Goal: Information Seeking & Learning: Get advice/opinions

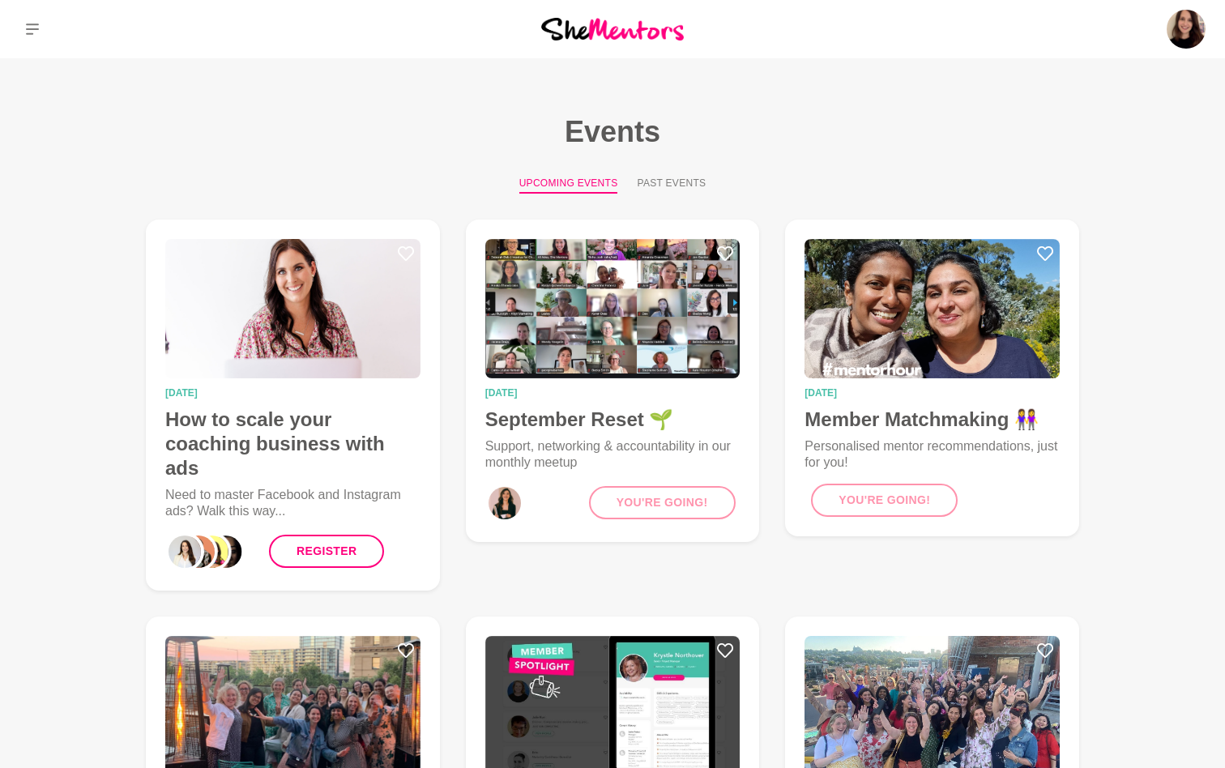
click at [34, 23] on icon at bounding box center [32, 29] width 13 height 13
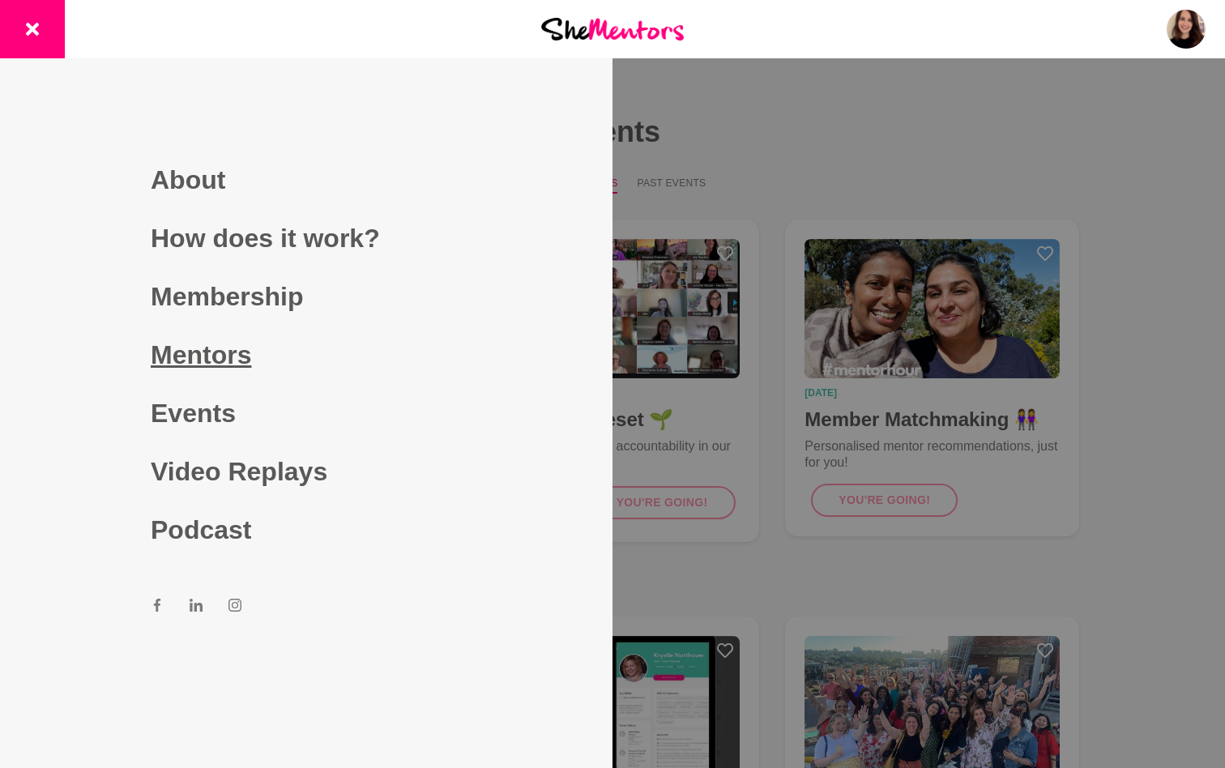
click at [213, 365] on link "Mentors" at bounding box center [306, 355] width 311 height 58
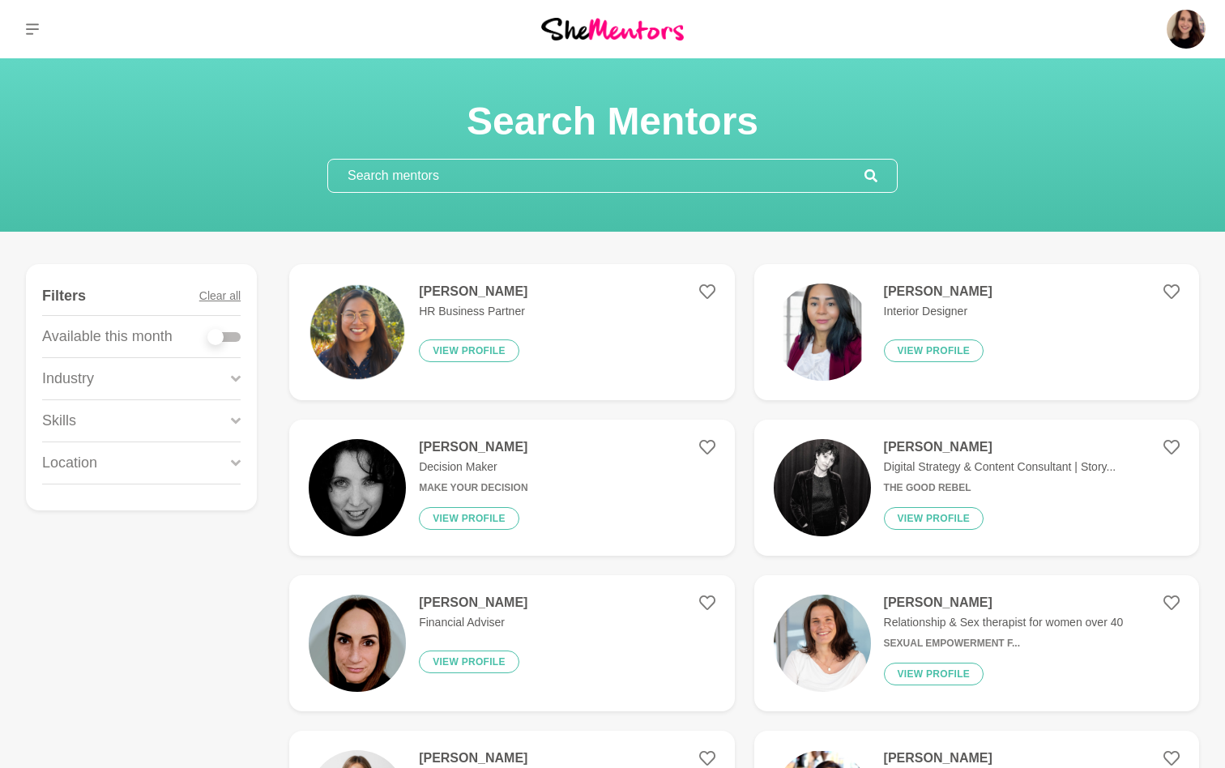
click at [544, 176] on input "text" at bounding box center [596, 176] width 536 height 32
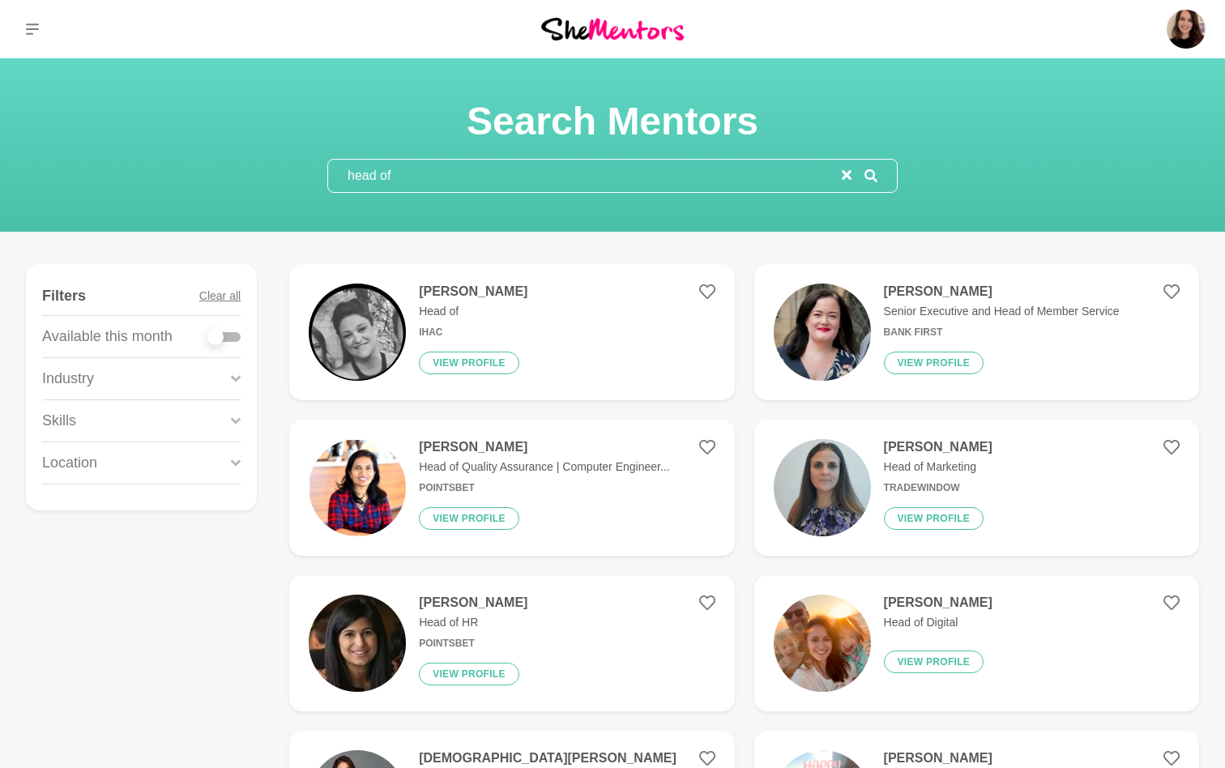
type input "head of"
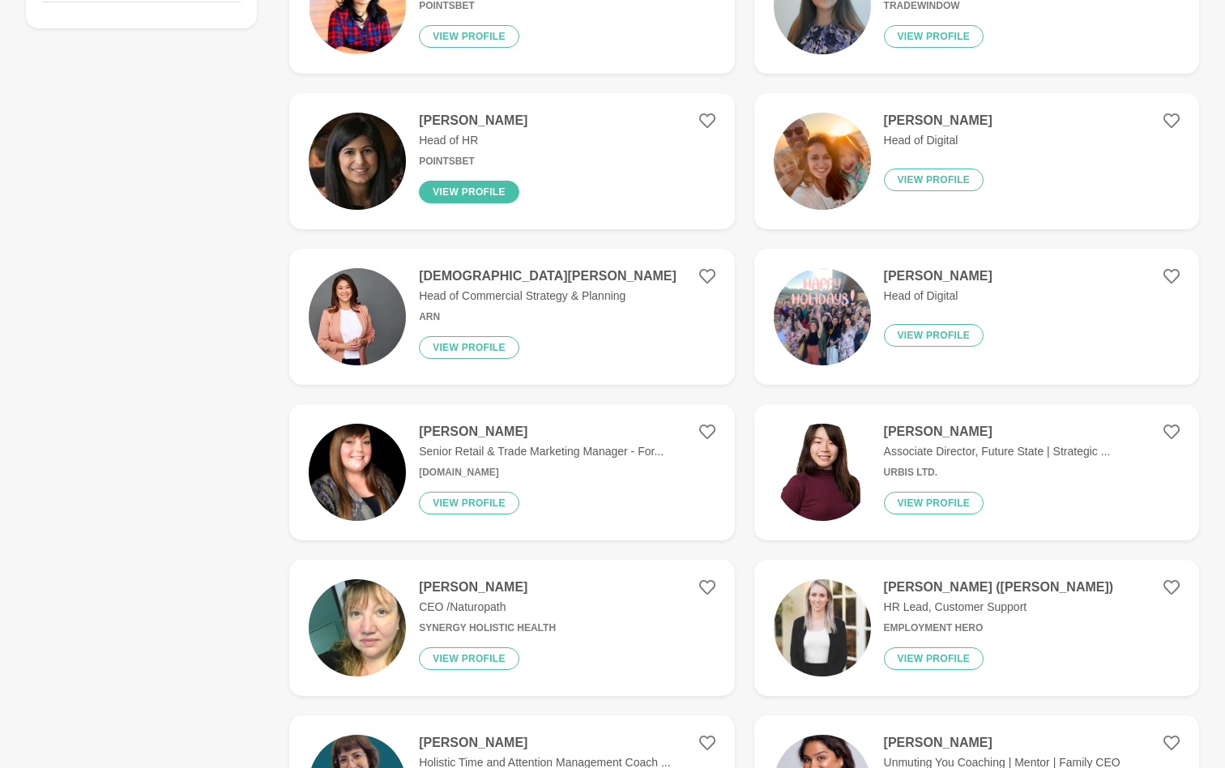
scroll to position [560, 0]
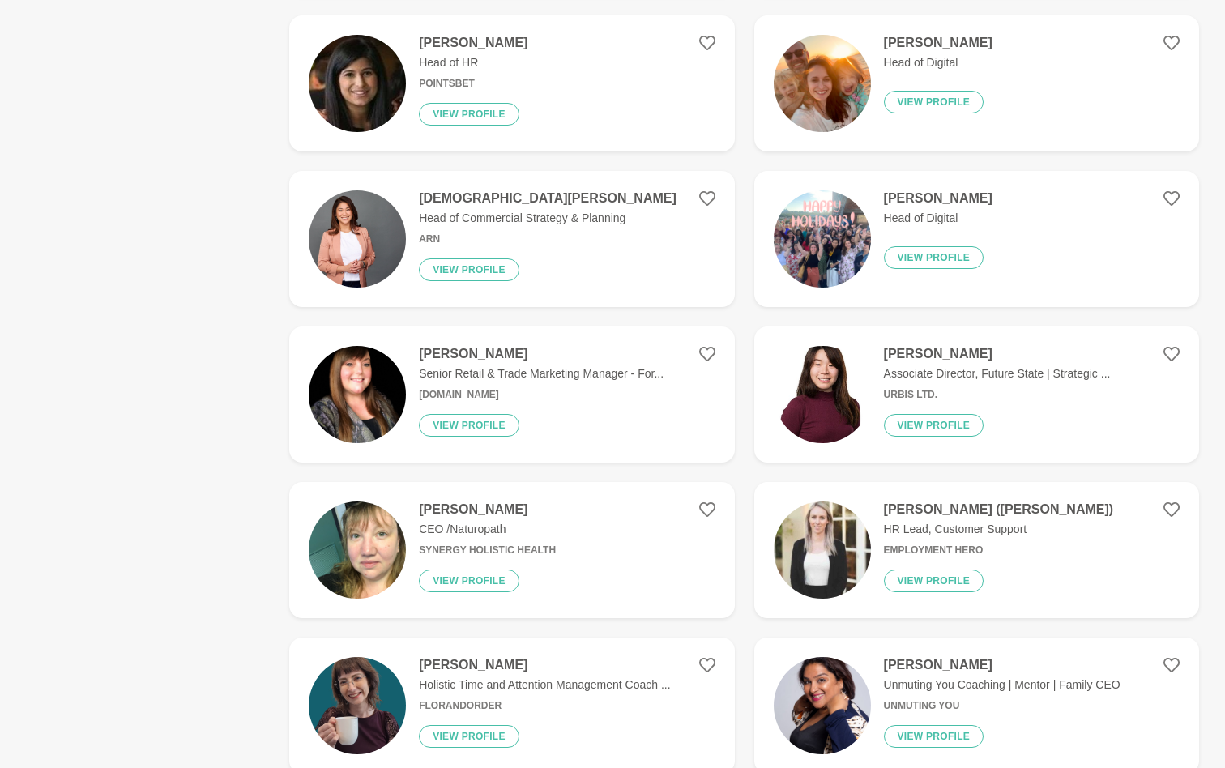
click at [789, 365] on img at bounding box center [822, 394] width 97 height 97
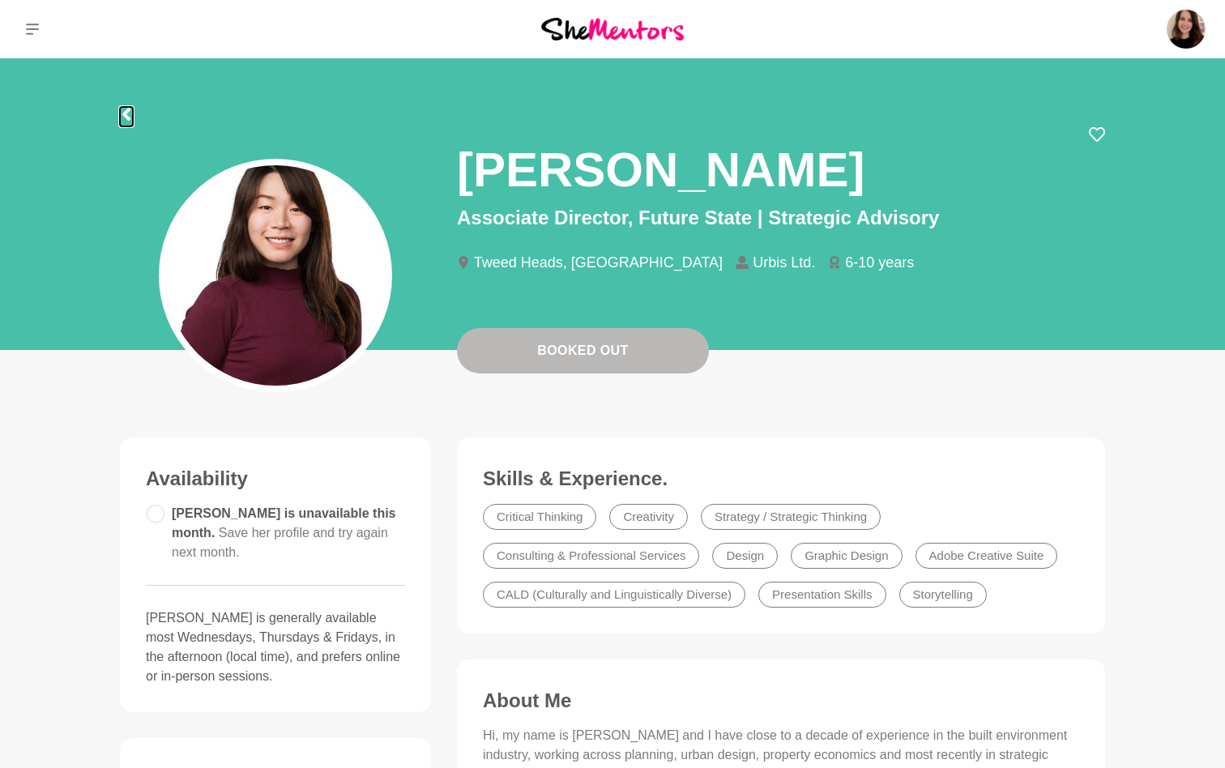
click at [123, 114] on icon at bounding box center [126, 114] width 8 height 13
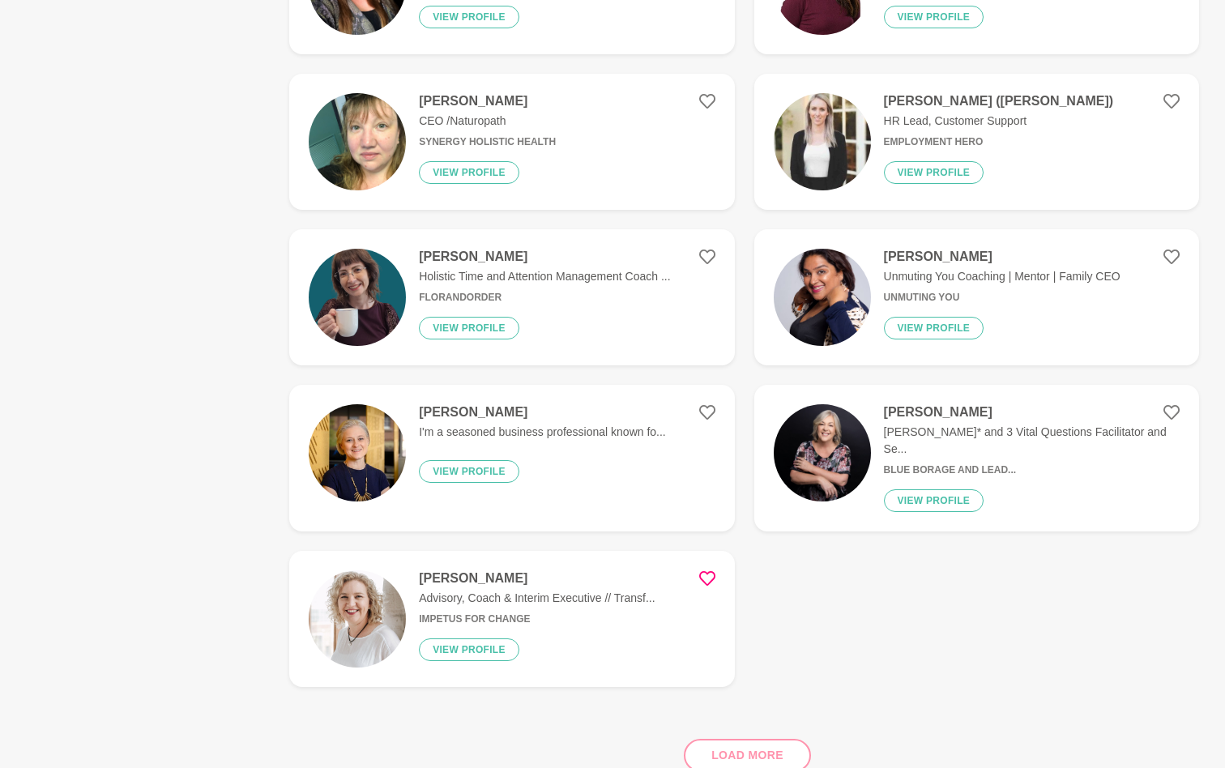
scroll to position [1093, 0]
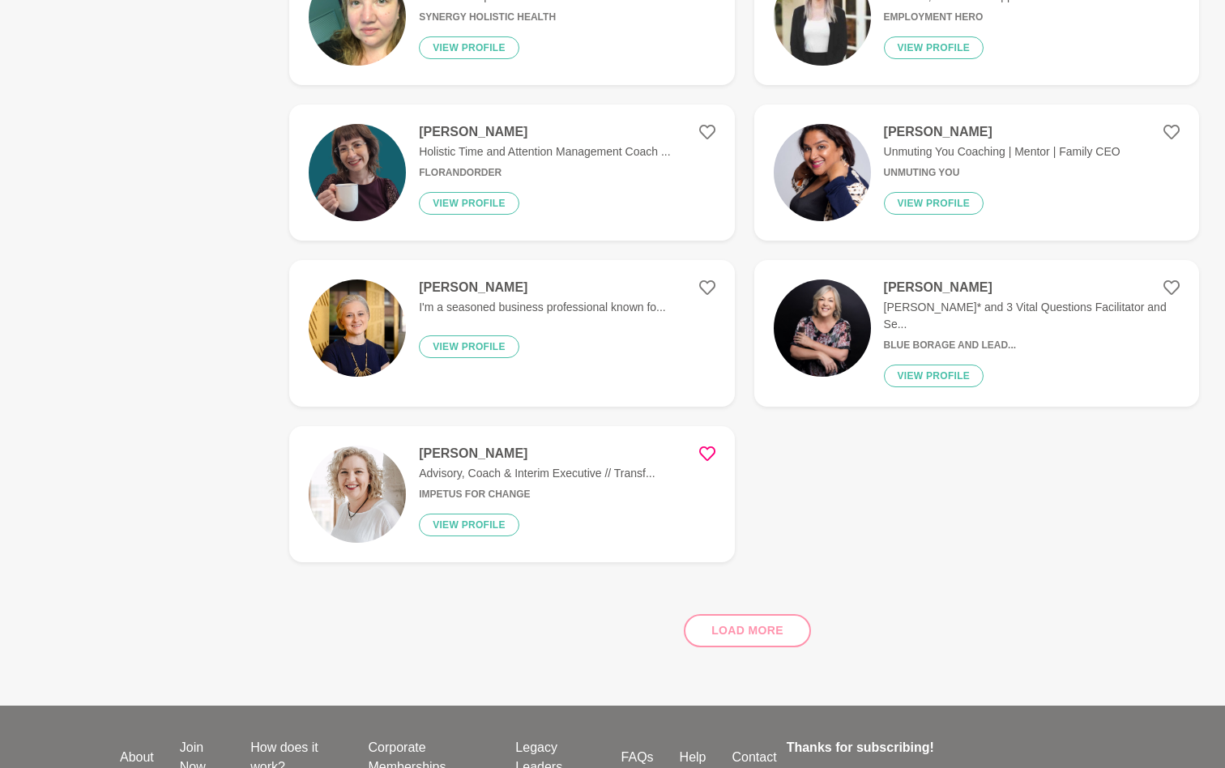
click at [804, 341] on img at bounding box center [822, 327] width 97 height 97
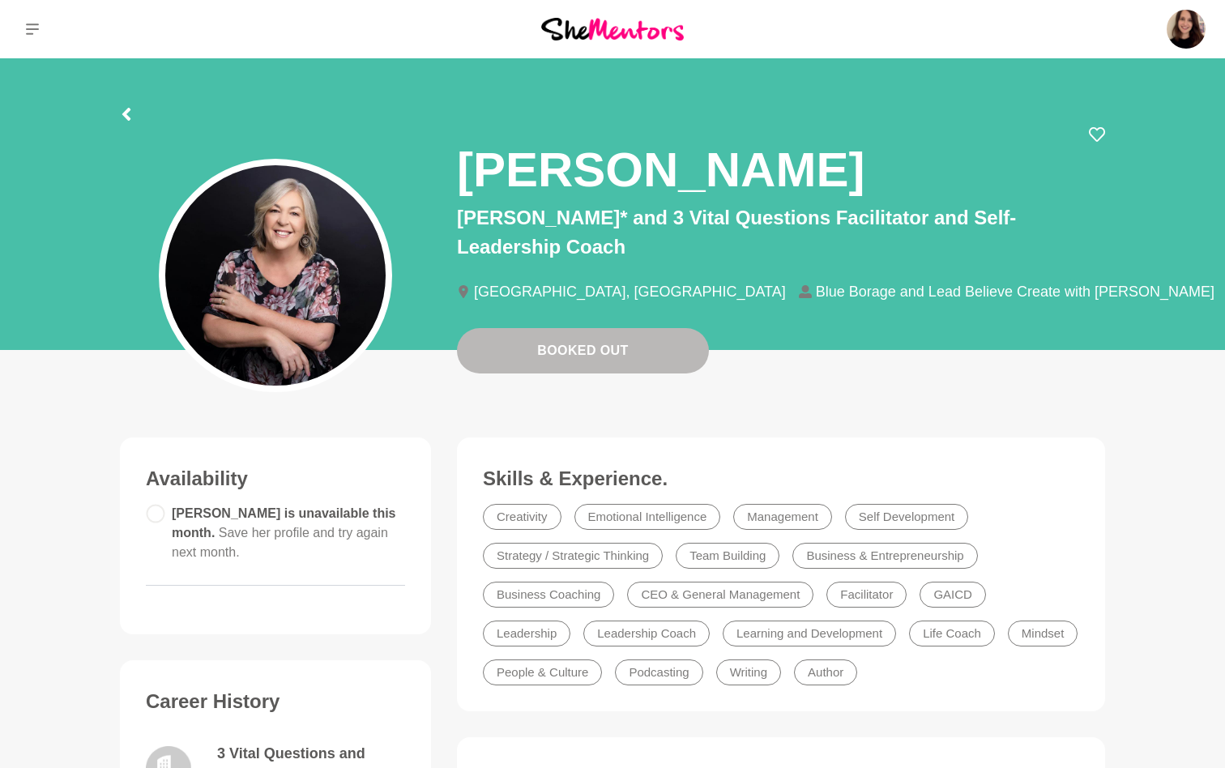
click at [134, 111] on div at bounding box center [612, 111] width 985 height 29
click at [125, 117] on icon at bounding box center [126, 114] width 13 height 13
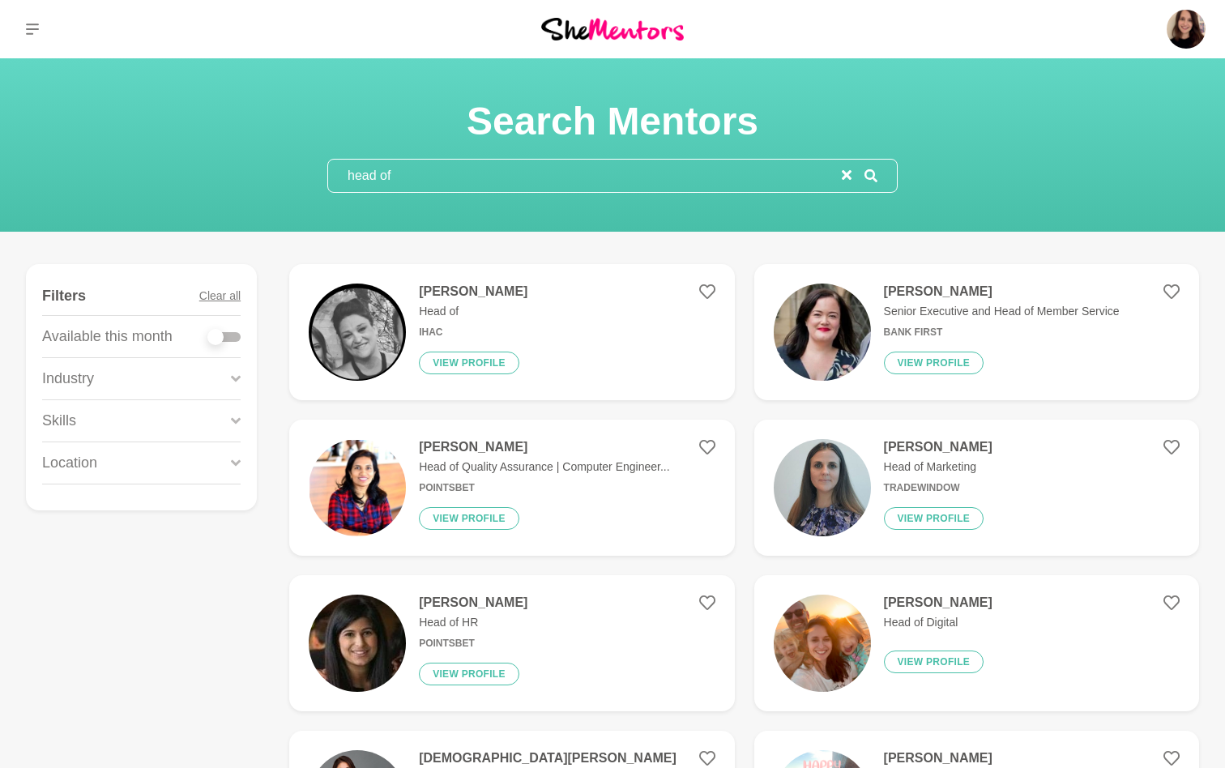
click at [363, 164] on input "head of" at bounding box center [585, 176] width 514 height 32
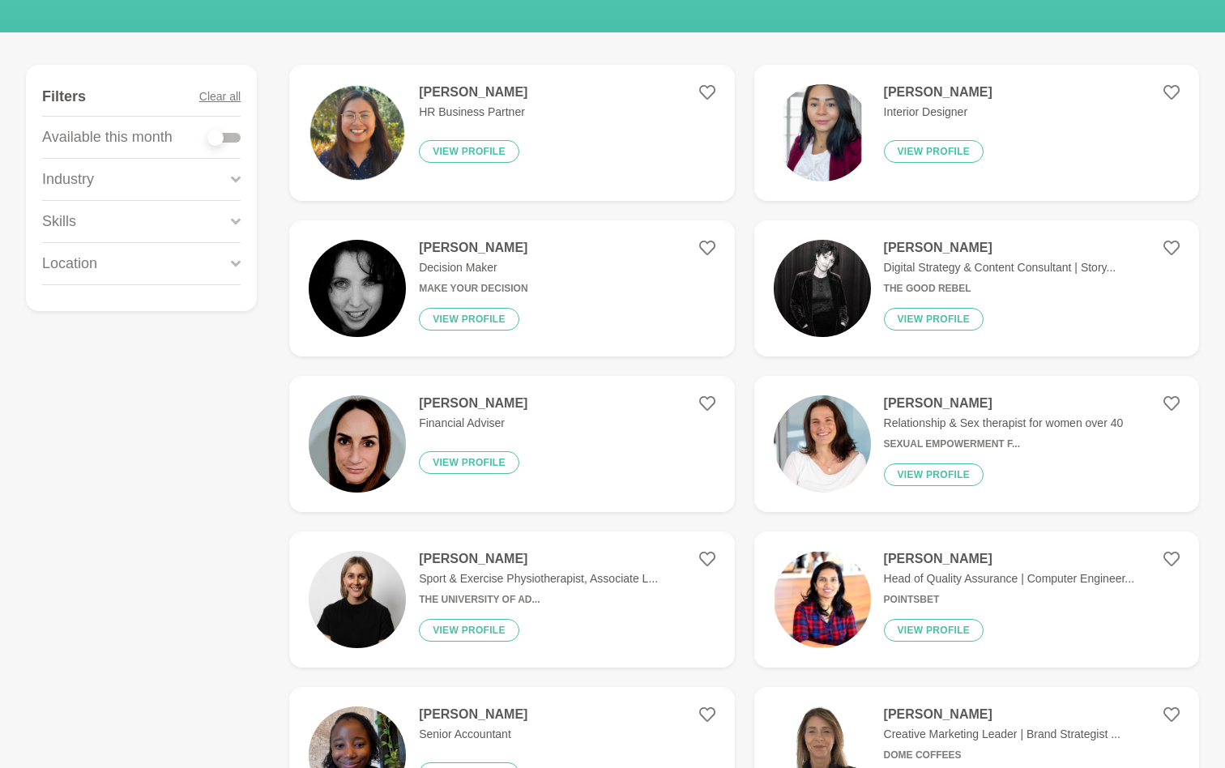
scroll to position [41, 0]
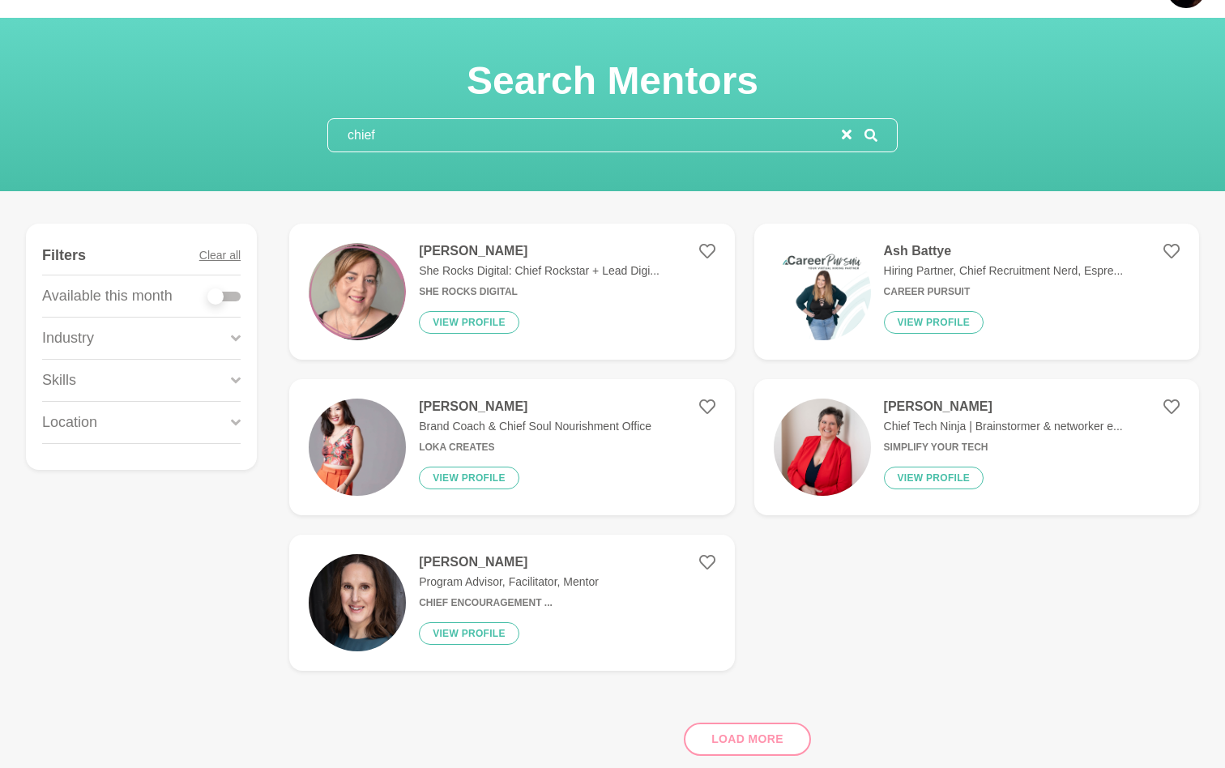
click at [397, 136] on input "chief" at bounding box center [585, 135] width 514 height 32
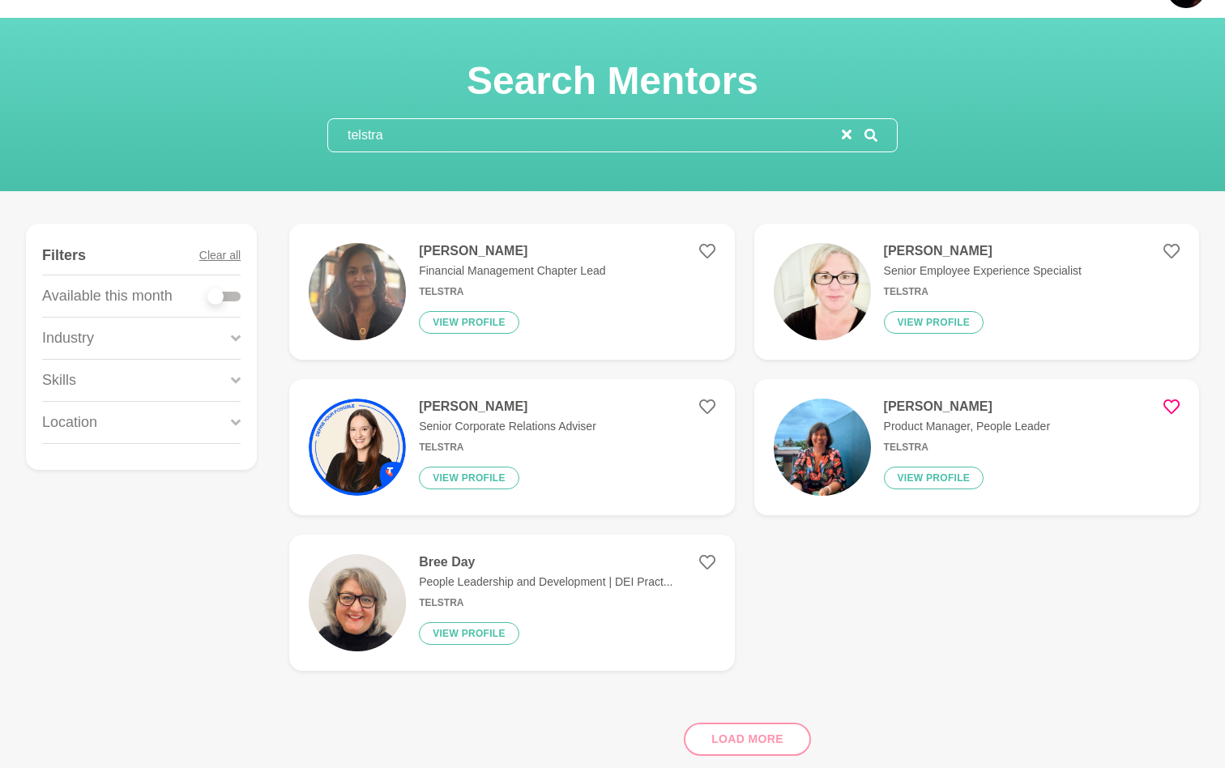
type input "telstra"
click at [485, 578] on p "People Leadership and Development | DEI Pract..." at bounding box center [546, 581] width 254 height 17
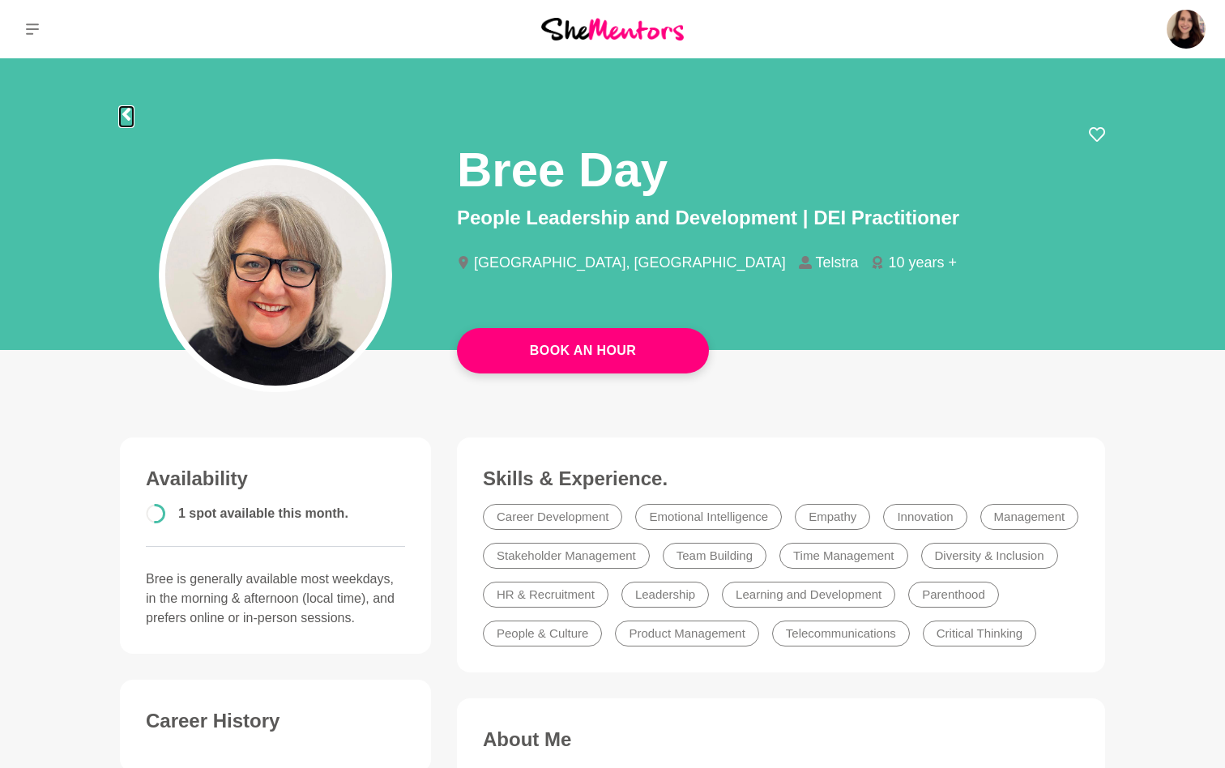
click at [127, 114] on icon at bounding box center [126, 114] width 13 height 13
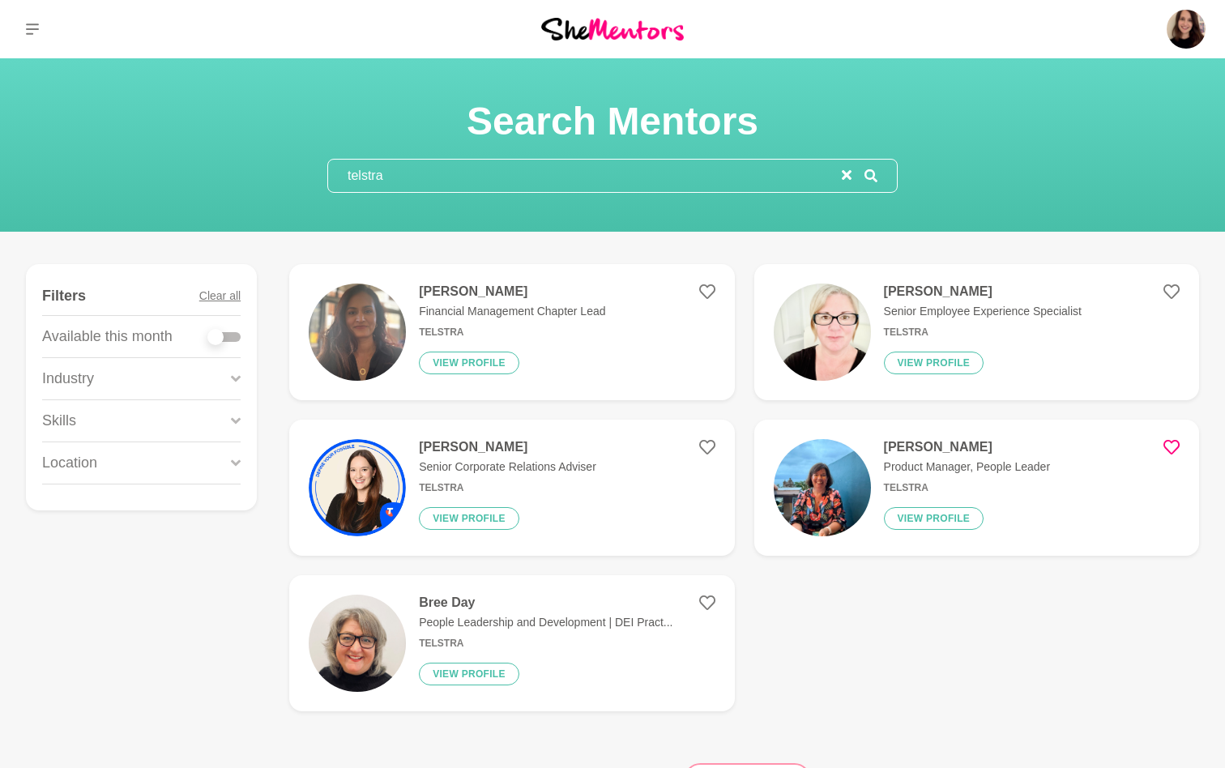
click at [394, 176] on input "telstra" at bounding box center [585, 176] width 514 height 32
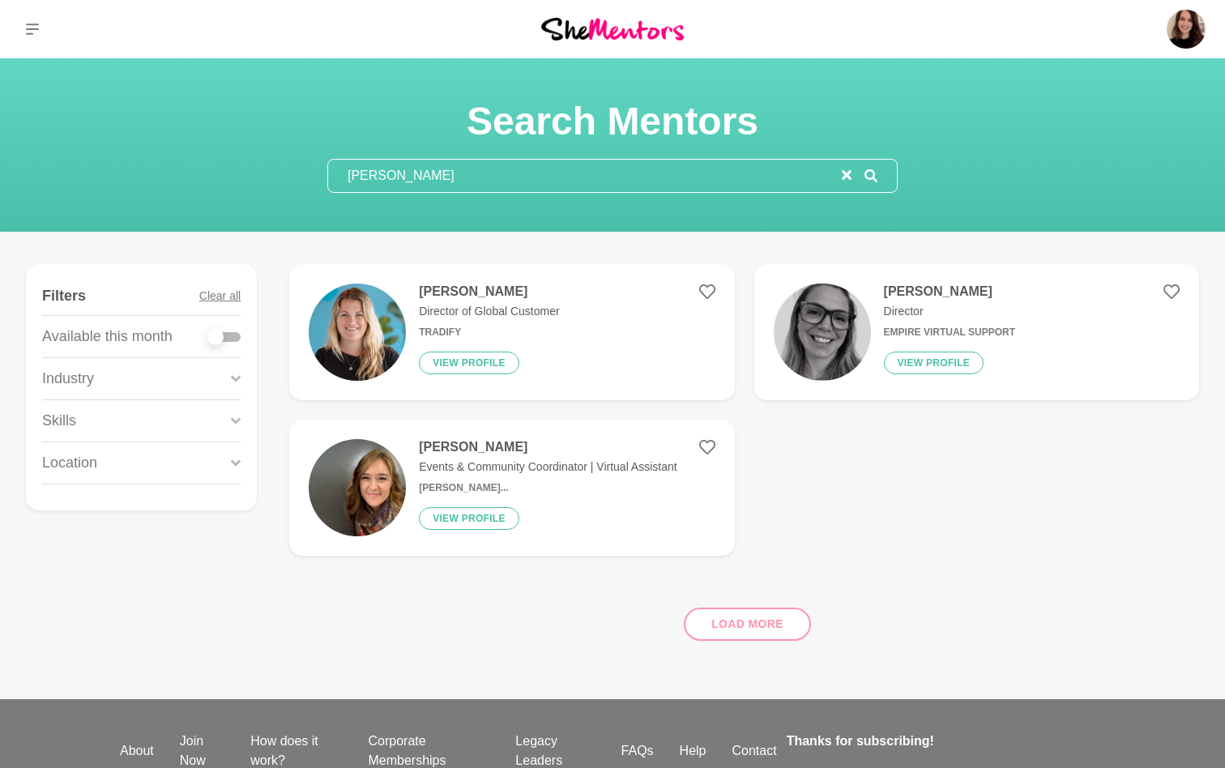
type input "[PERSON_NAME]"
click at [455, 305] on p "Director of Global Customer" at bounding box center [489, 311] width 141 height 17
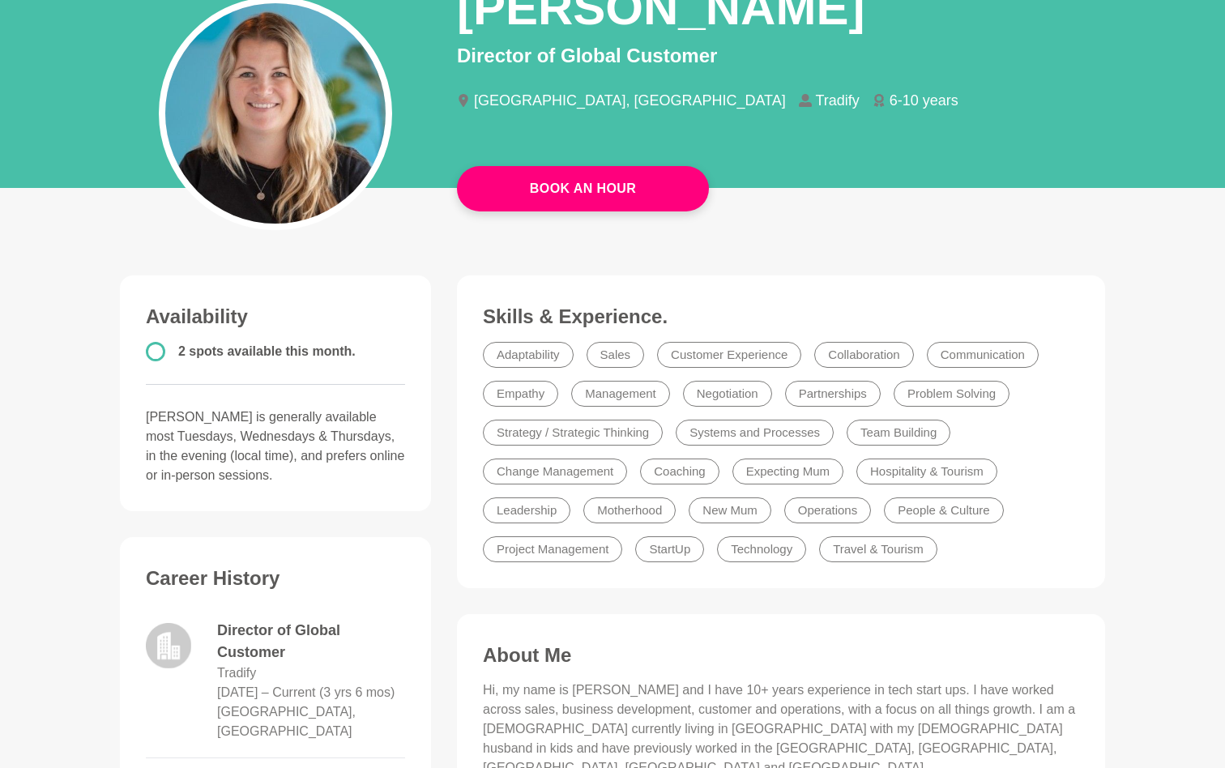
scroll to position [83, 0]
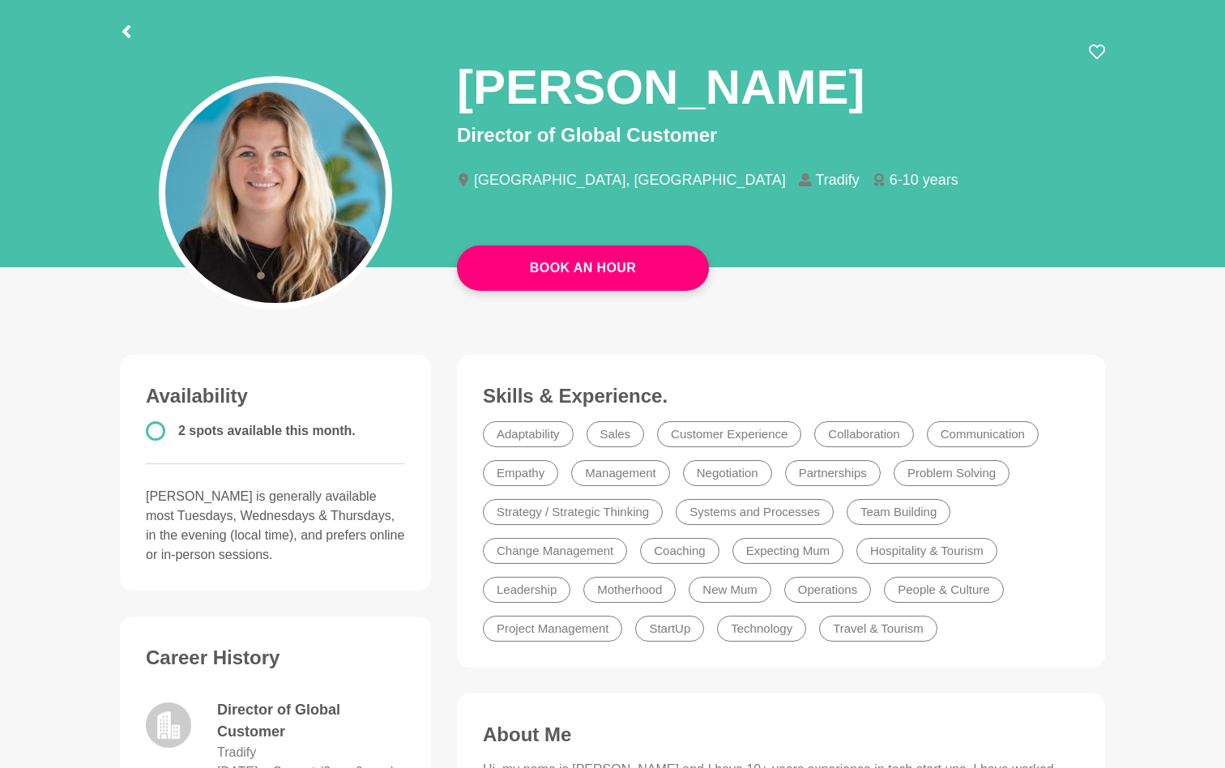
click at [594, 136] on p "Director of Global Customer" at bounding box center [781, 135] width 648 height 29
copy div "Director of Global Customer"
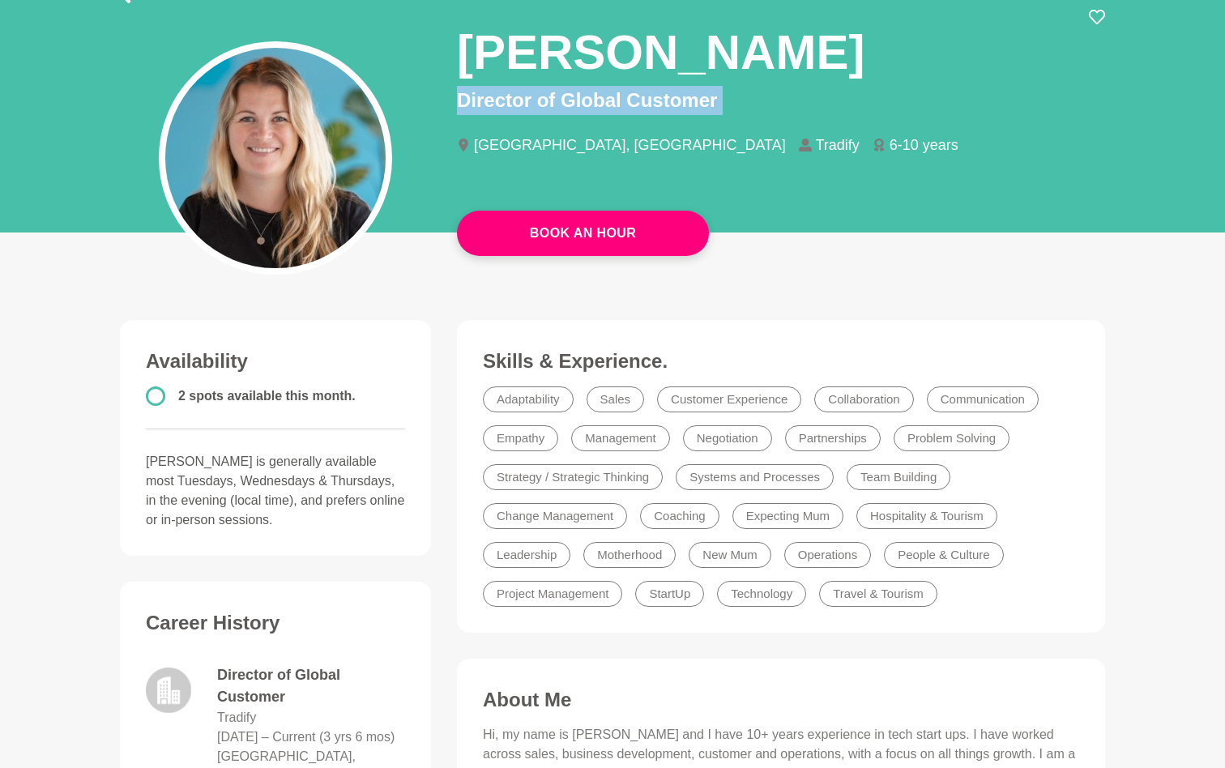
scroll to position [0, 0]
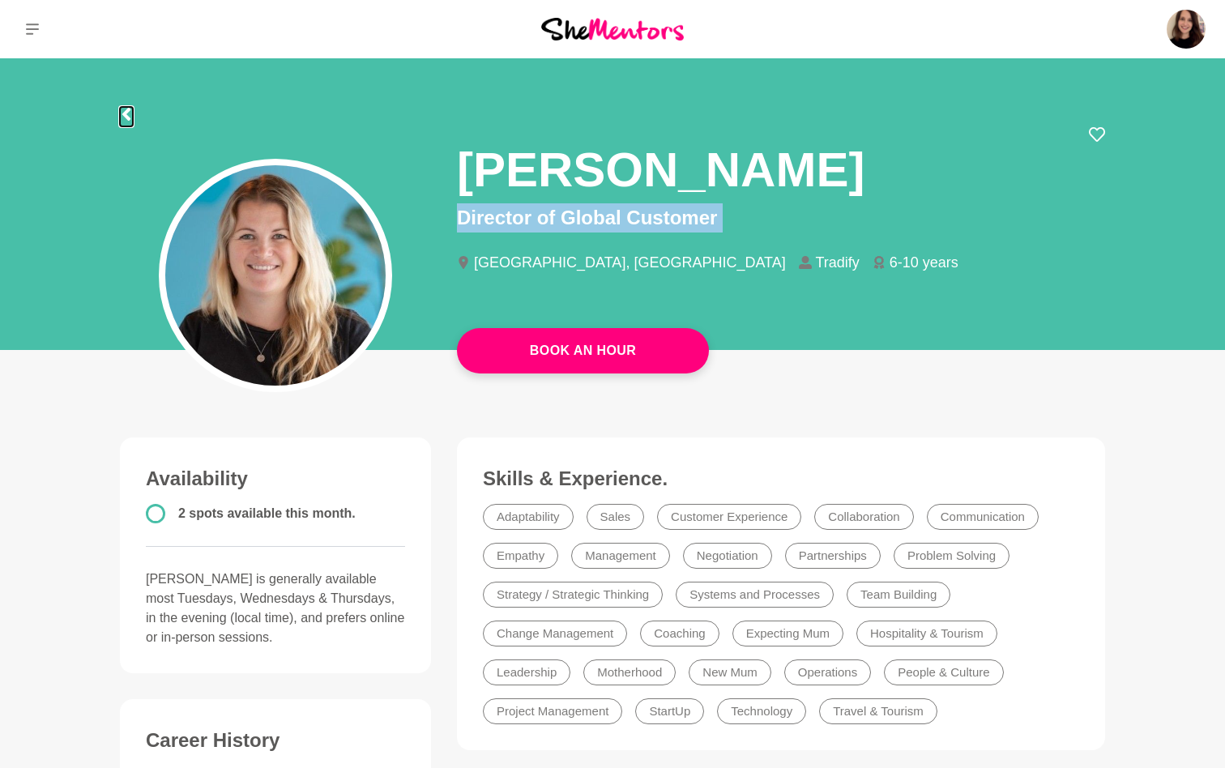
click at [126, 115] on icon at bounding box center [126, 114] width 8 height 13
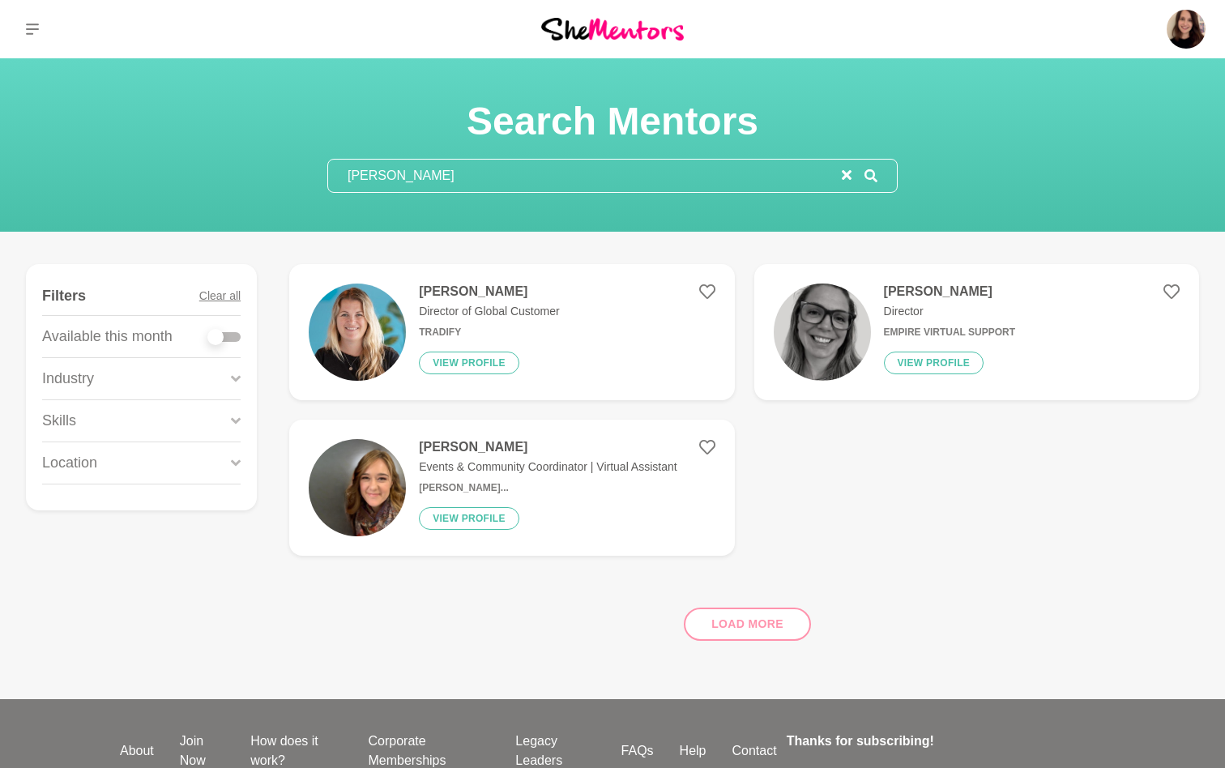
click at [366, 167] on input "[PERSON_NAME]" at bounding box center [585, 176] width 514 height 32
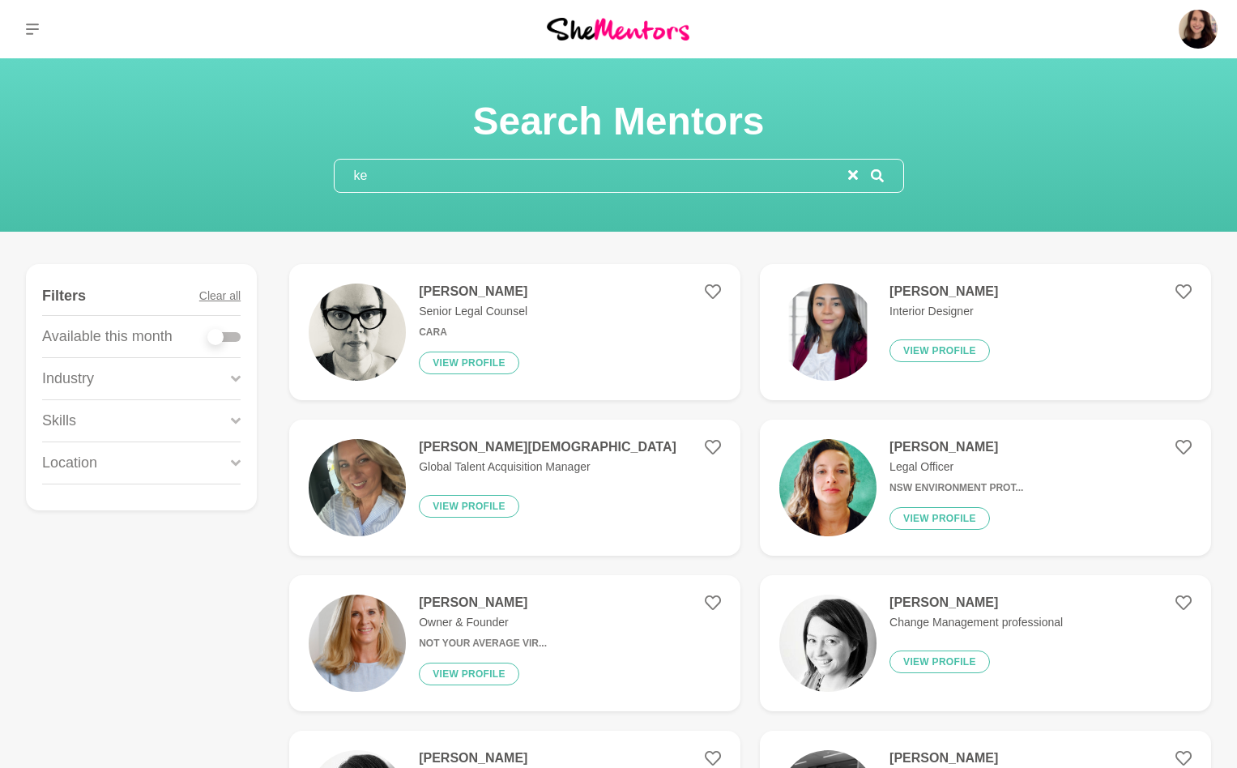
type input "k"
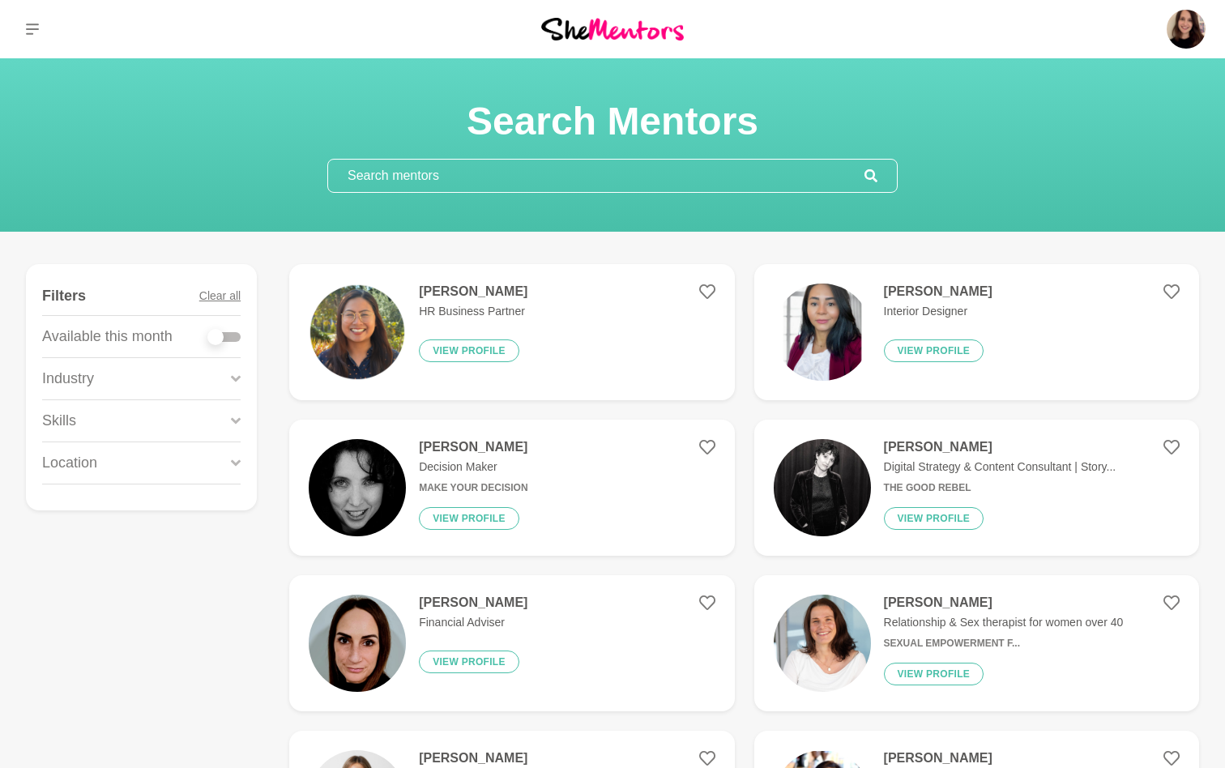
type input "l"
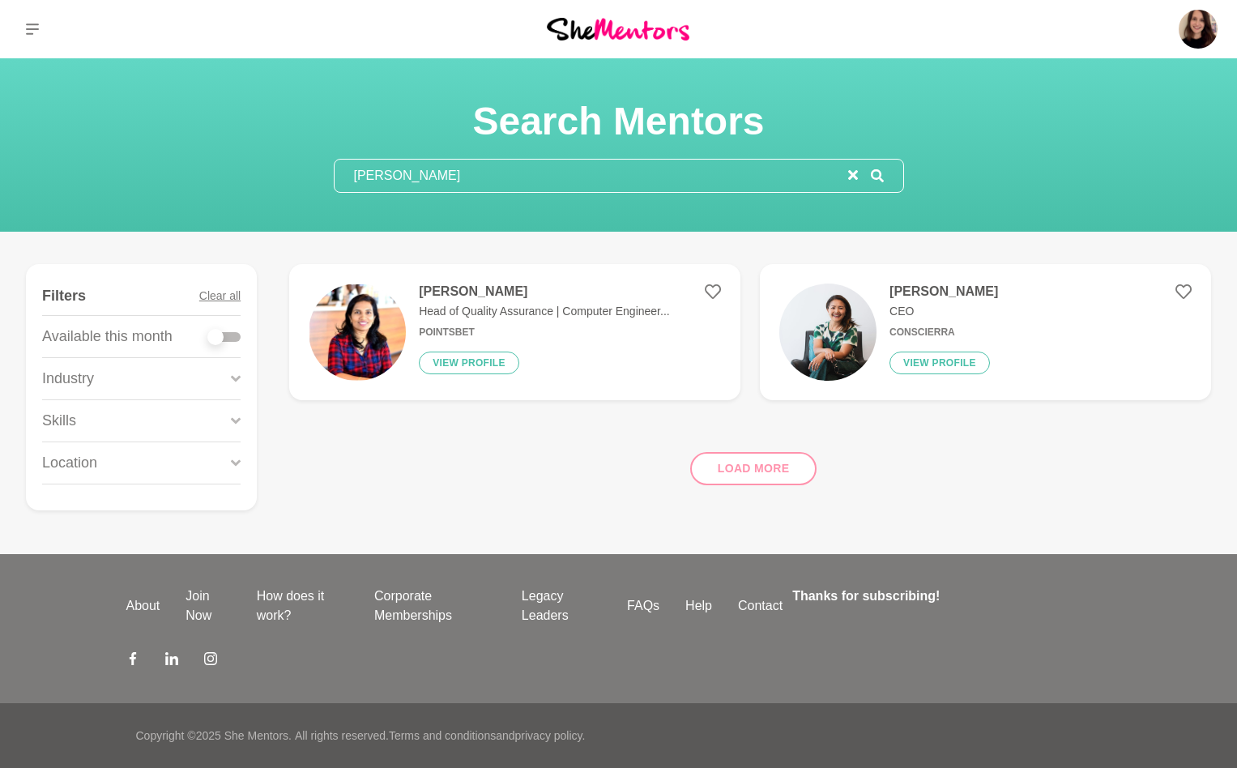
type input "[PERSON_NAME]"
click at [871, 320] on img at bounding box center [827, 332] width 97 height 97
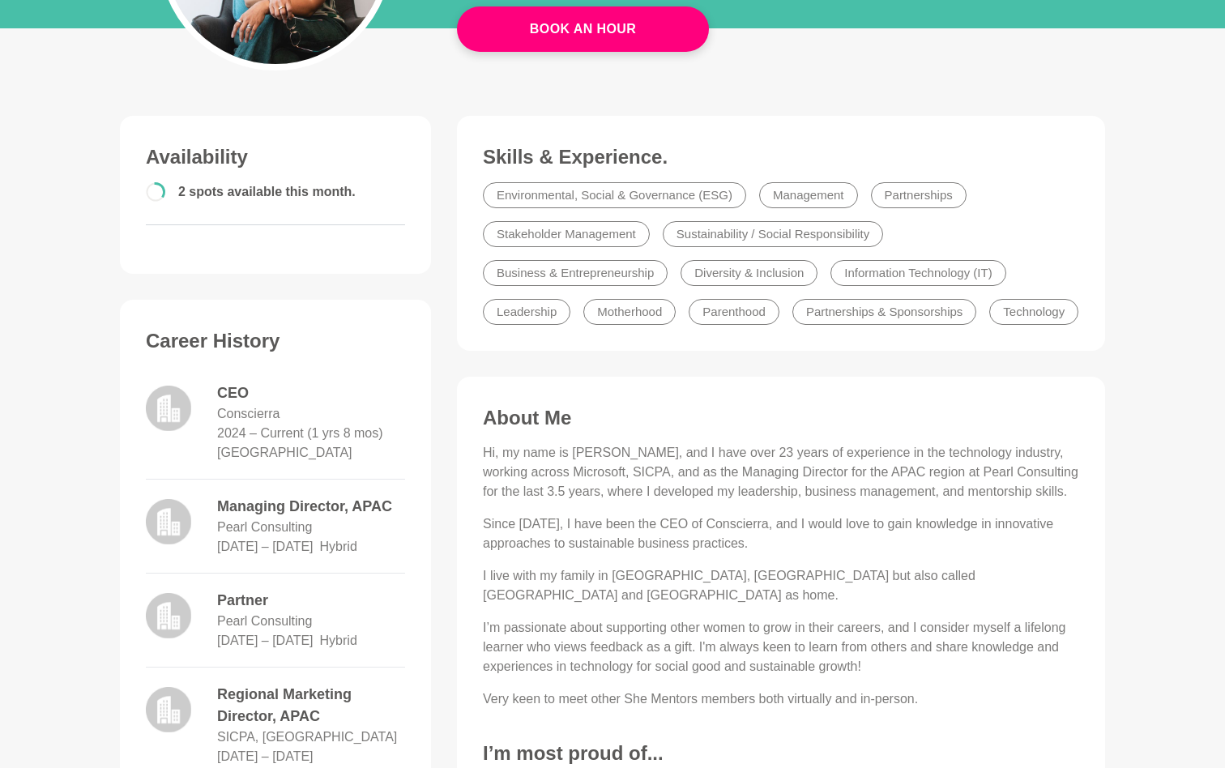
scroll to position [84, 0]
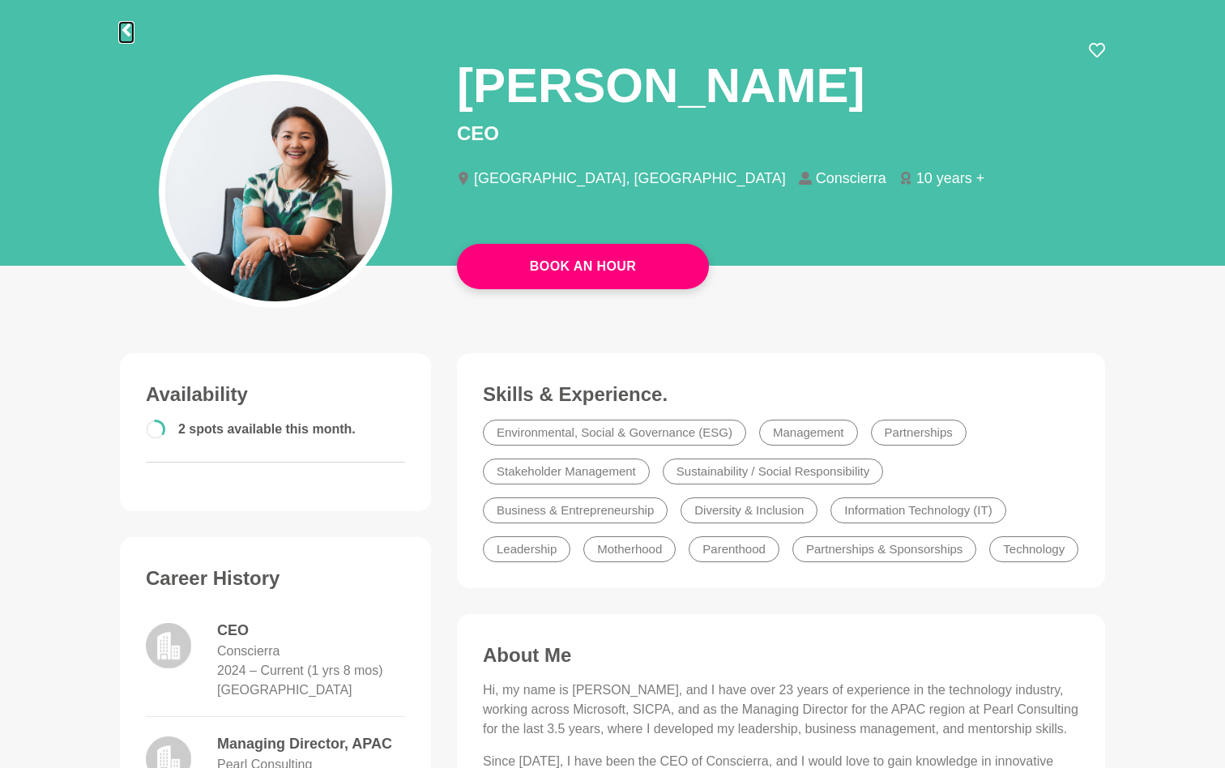
click at [125, 29] on icon at bounding box center [126, 29] width 8 height 13
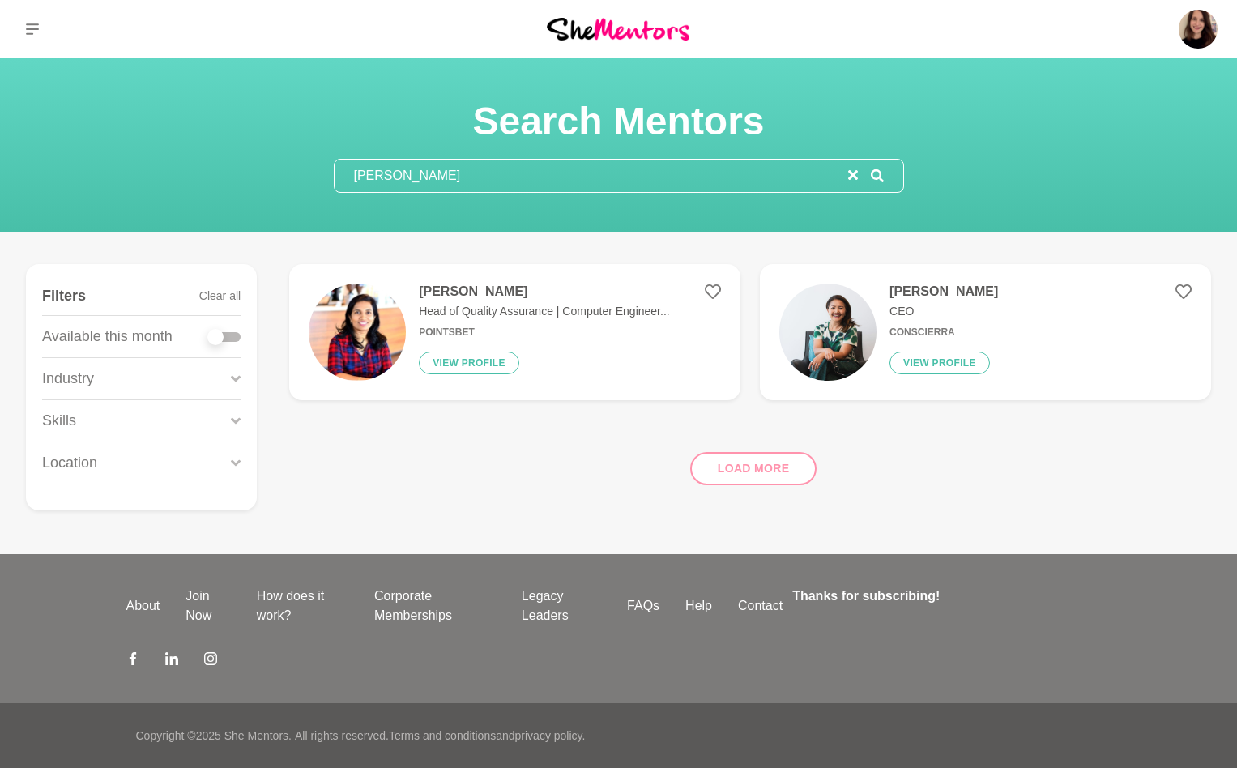
click at [401, 330] on img at bounding box center [357, 332] width 97 height 97
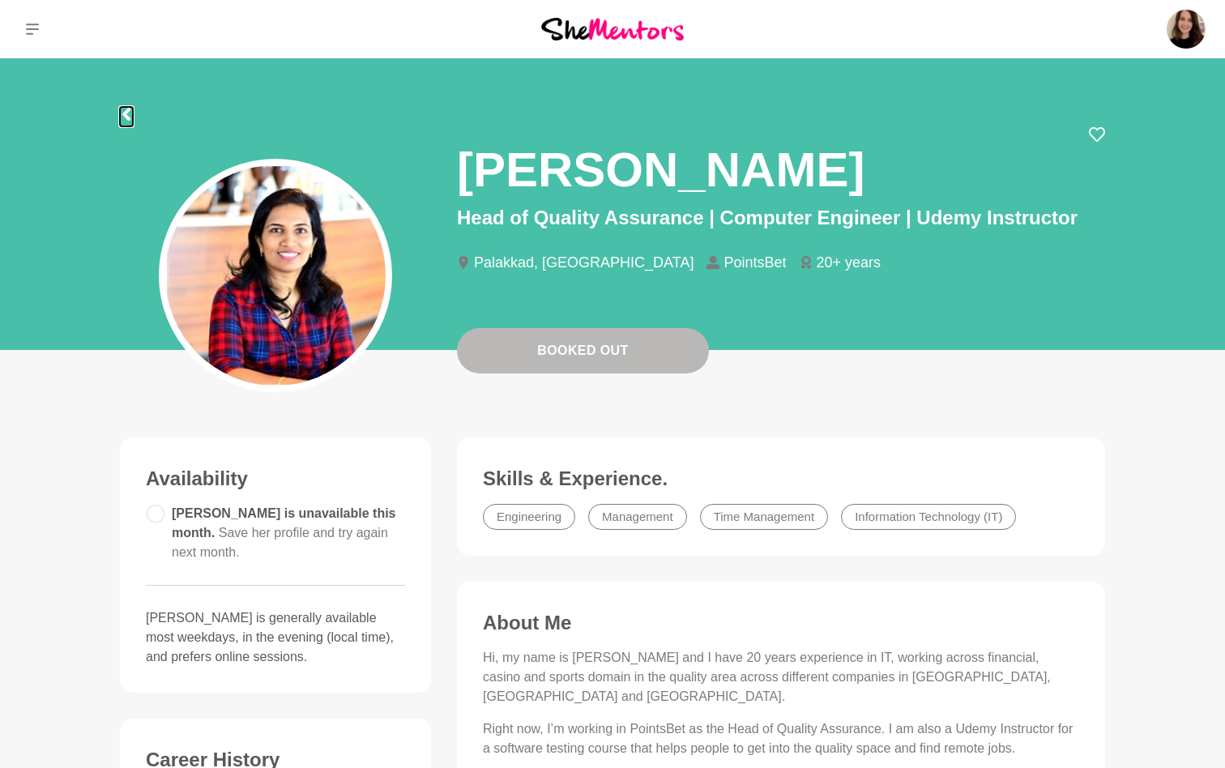
click at [123, 109] on icon at bounding box center [126, 114] width 13 height 13
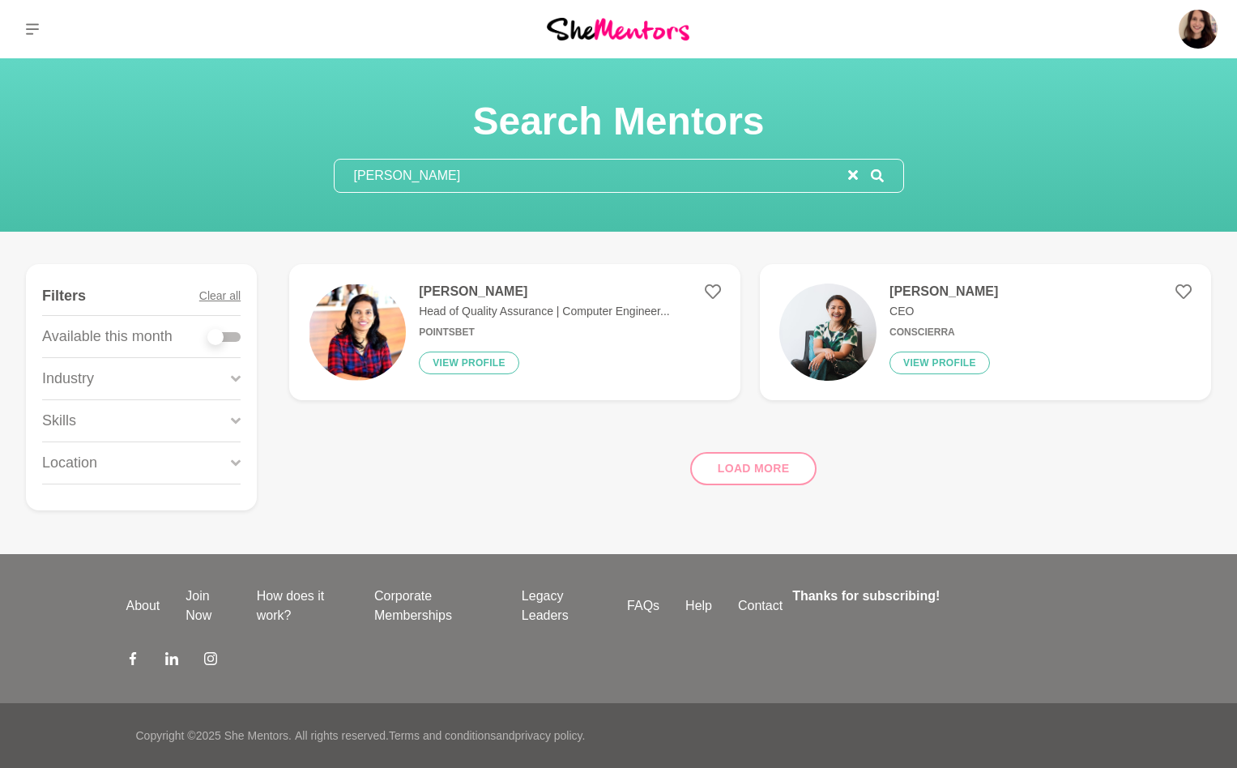
click at [531, 179] on input "[PERSON_NAME]" at bounding box center [592, 176] width 514 height 32
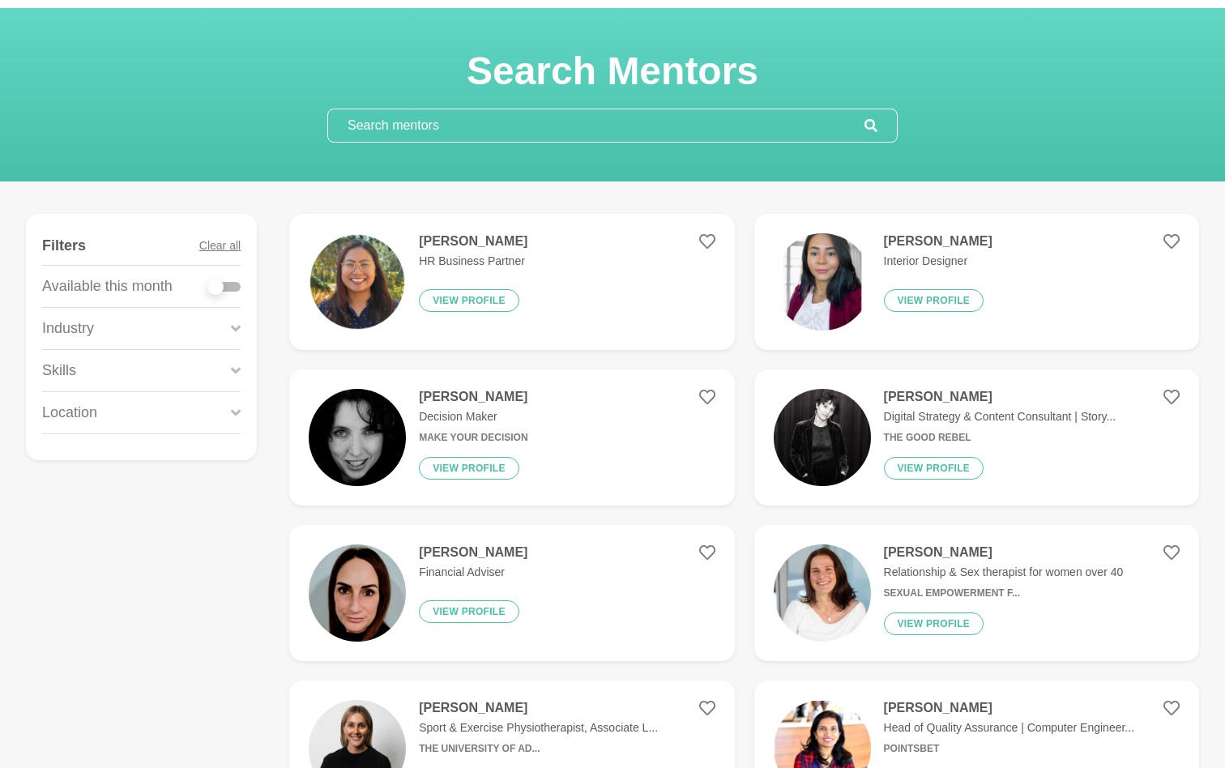
scroll to position [125, 0]
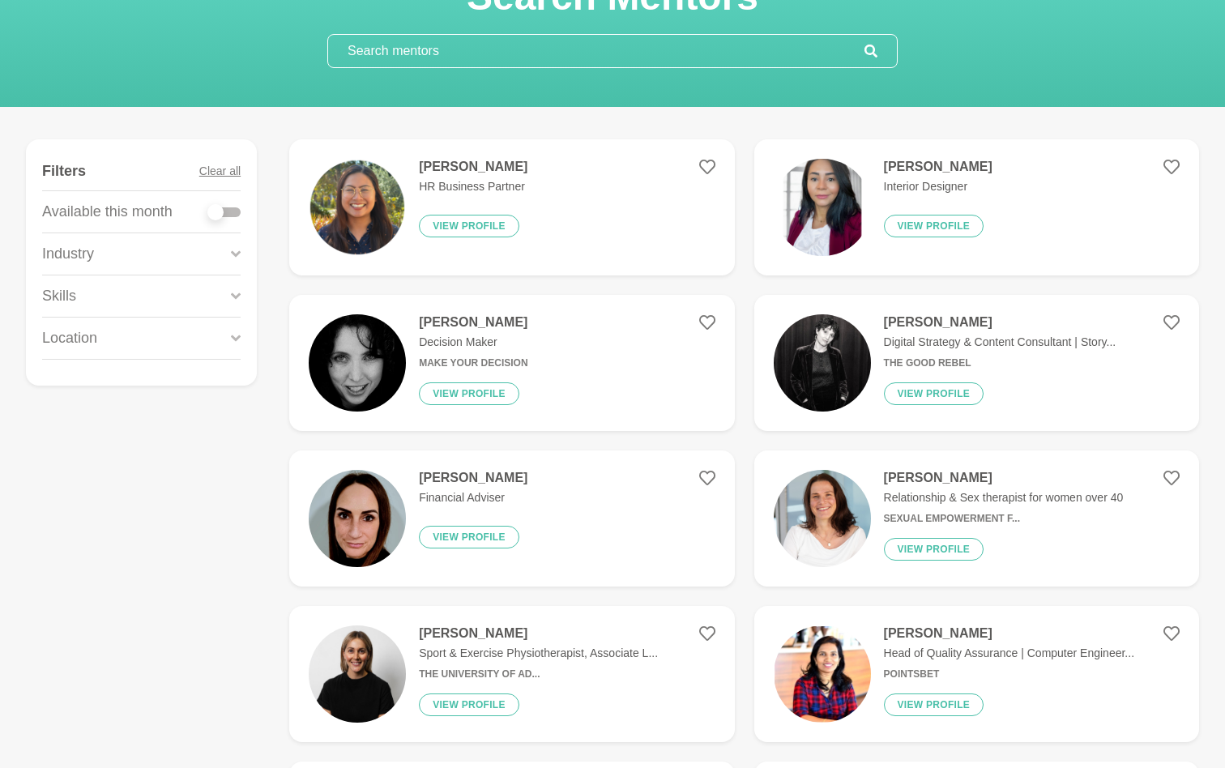
click at [500, 54] on input "text" at bounding box center [596, 51] width 536 height 32
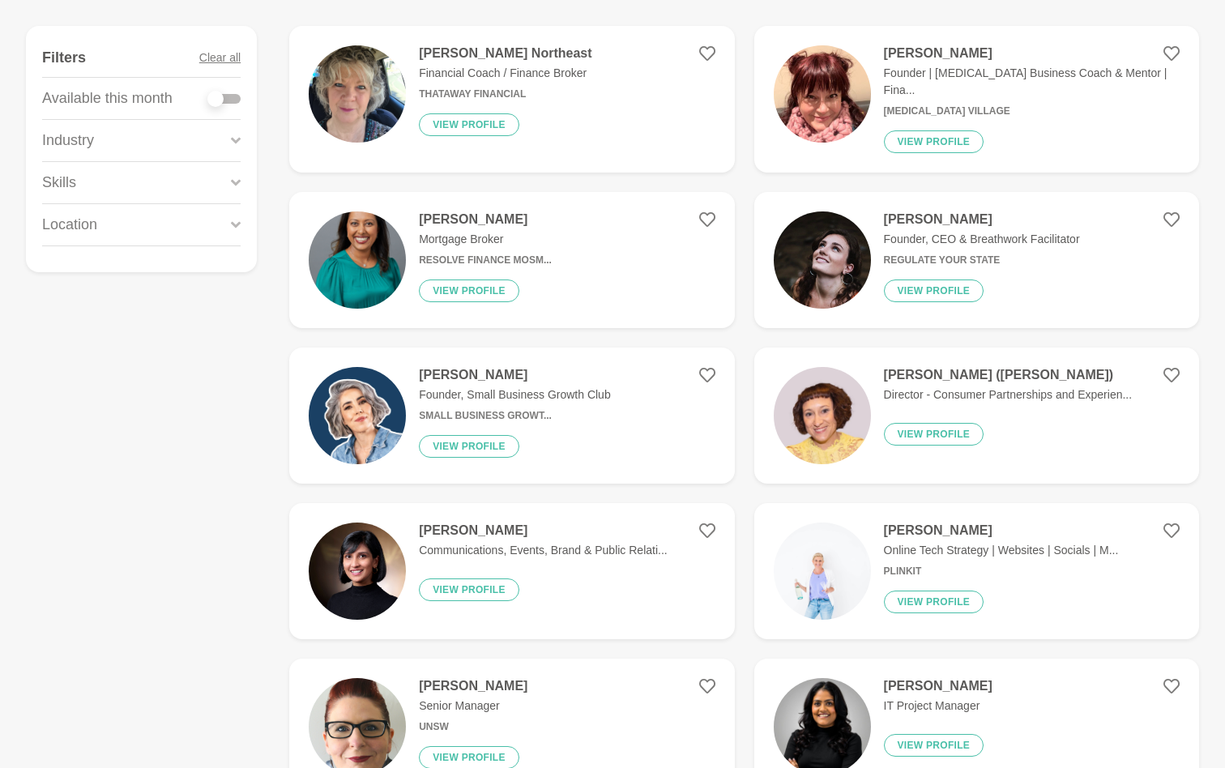
scroll to position [490, 0]
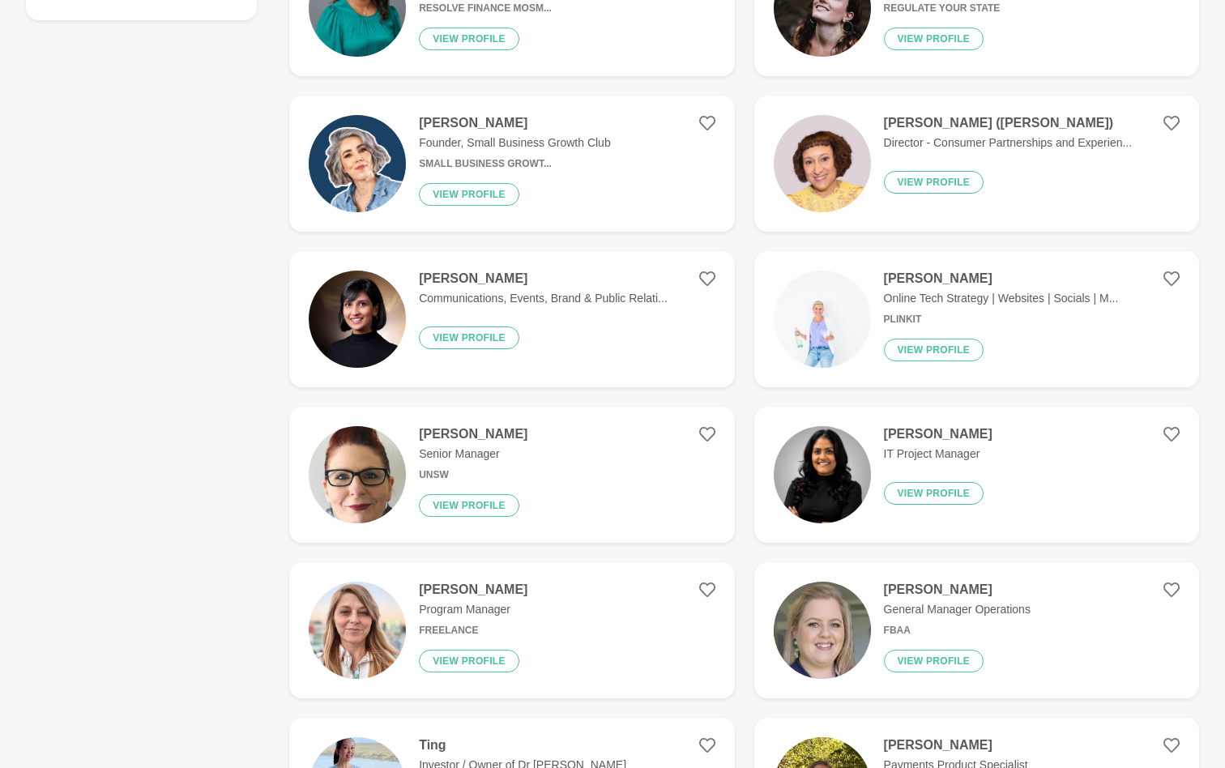
type input "Finance"
click at [832, 129] on img at bounding box center [822, 163] width 97 height 97
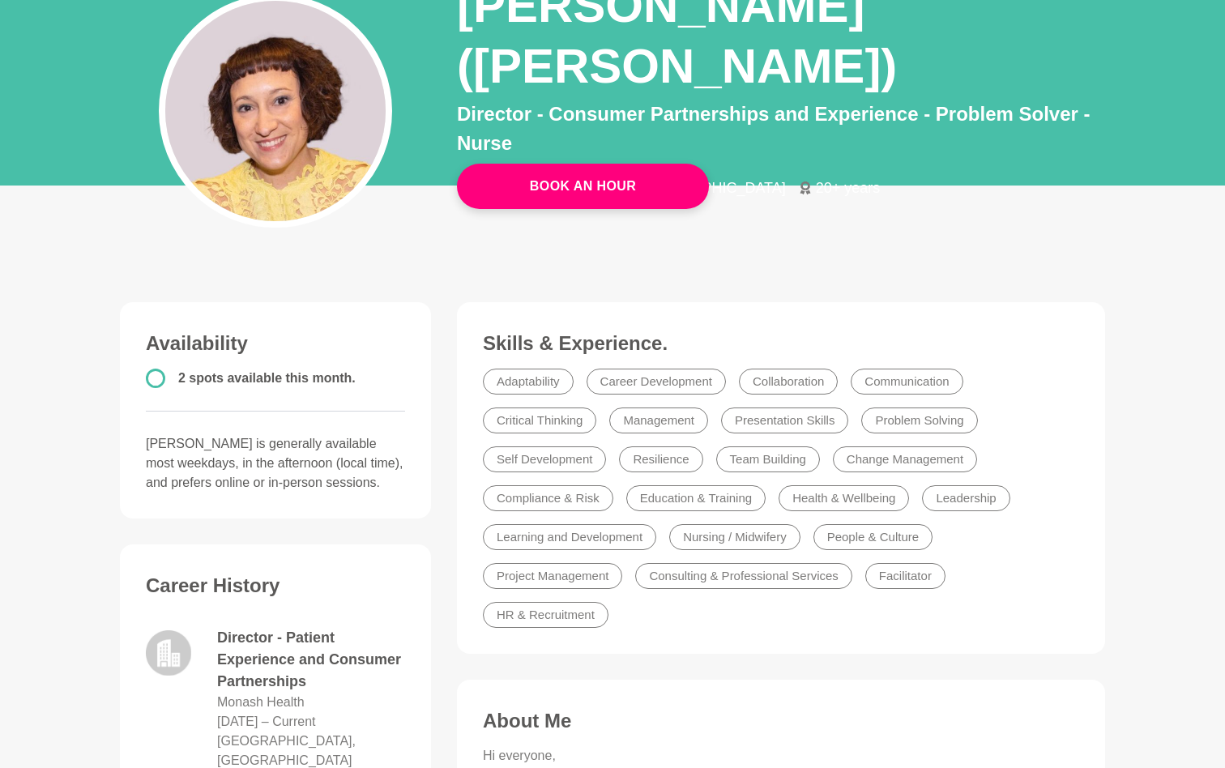
scroll to position [104, 0]
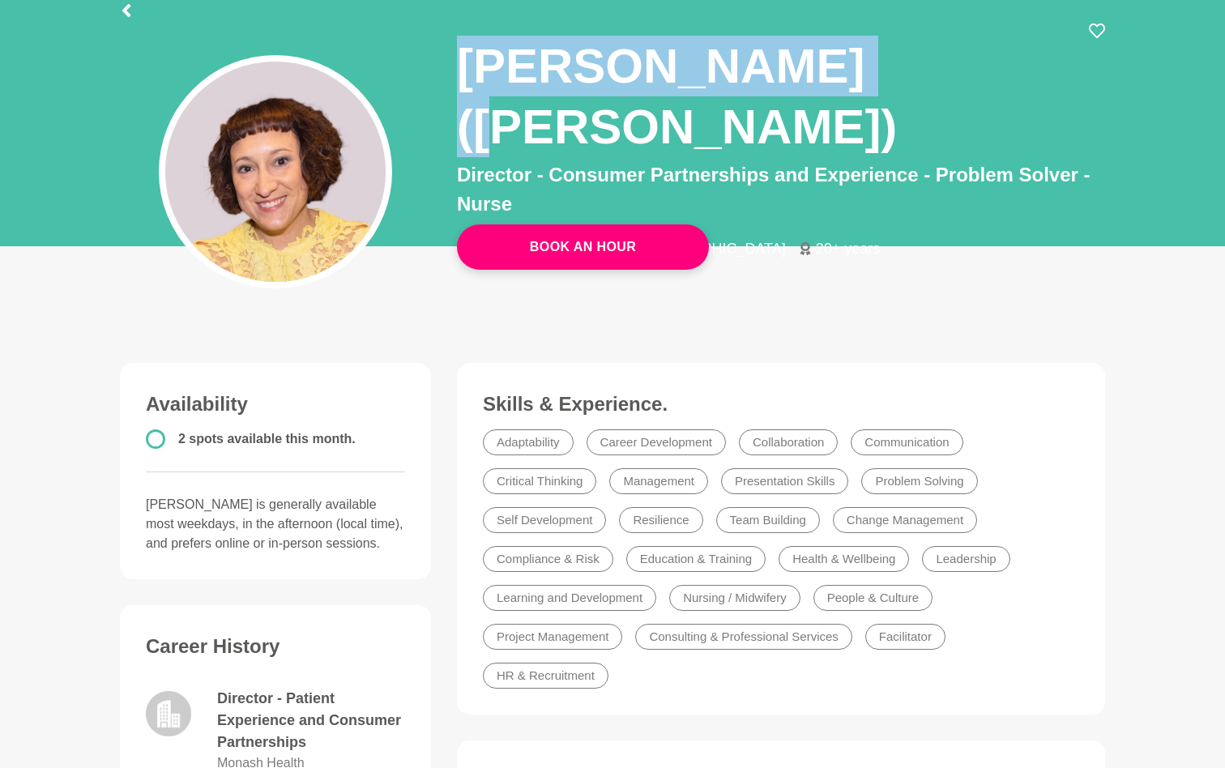
drag, startPoint x: 467, startPoint y: 66, endPoint x: 856, endPoint y: 61, distance: 389.6
click at [856, 61] on h1 "[PERSON_NAME] ([PERSON_NAME])" at bounding box center [773, 97] width 632 height 122
copy h1 "[PERSON_NAME]"
click at [125, 11] on icon at bounding box center [126, 10] width 8 height 13
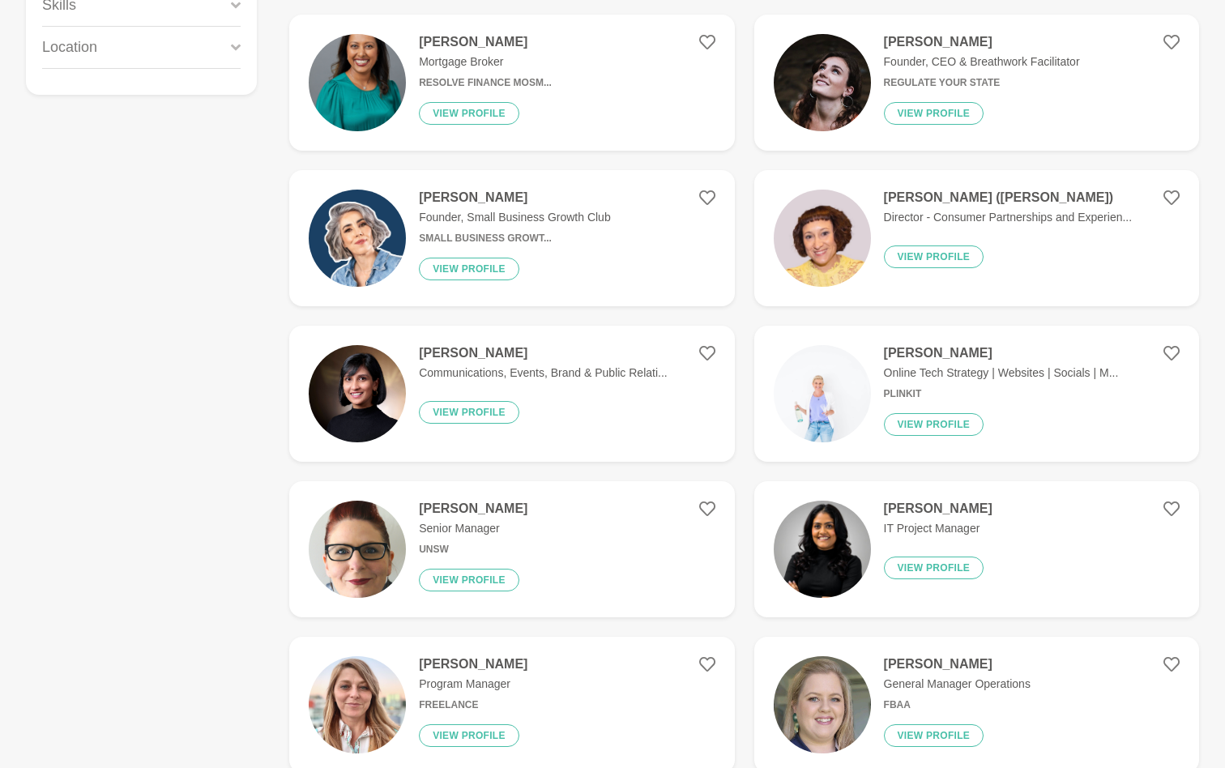
scroll to position [701, 0]
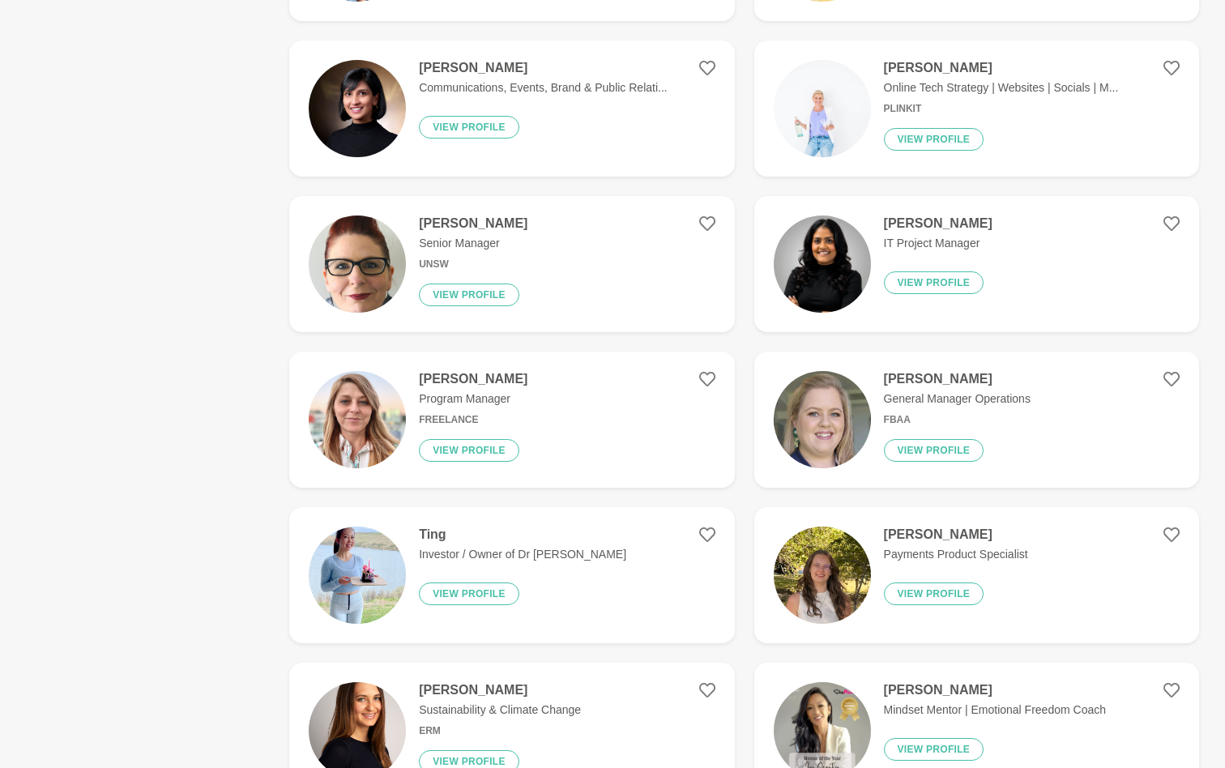
click at [453, 235] on p "Senior Manager" at bounding box center [473, 243] width 109 height 17
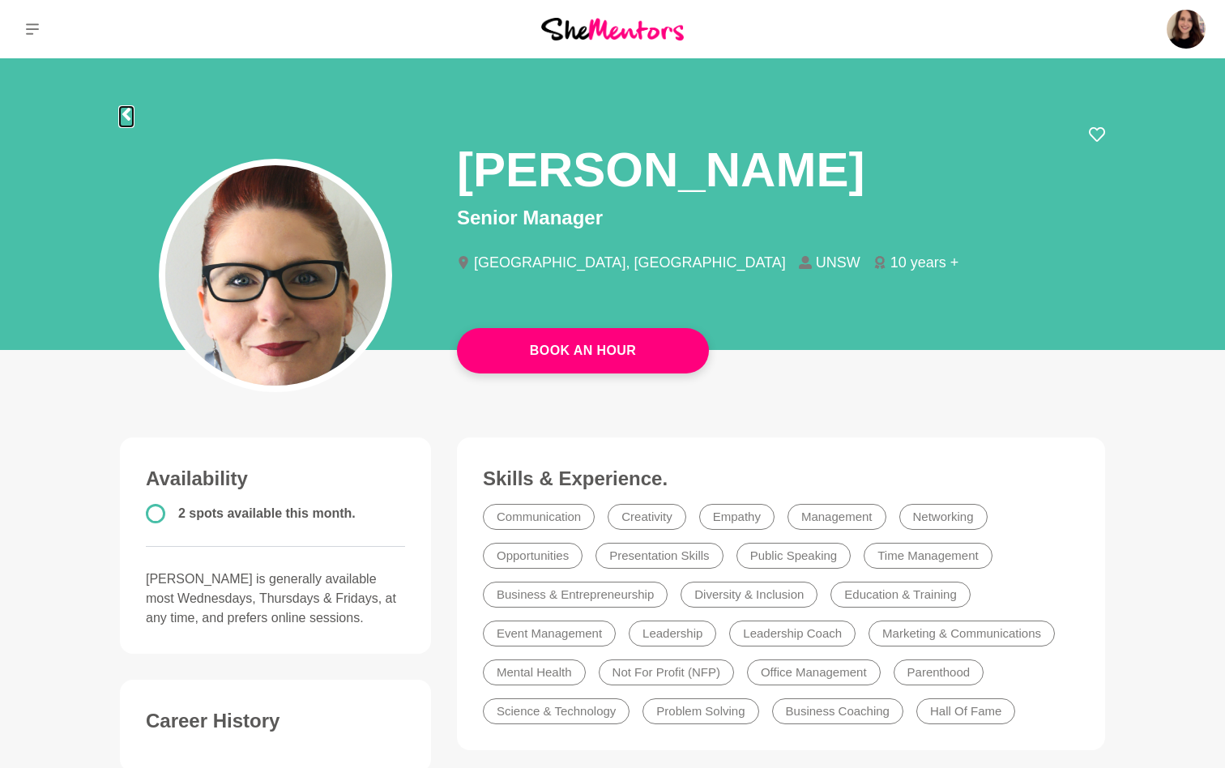
click at [128, 114] on icon at bounding box center [126, 114] width 13 height 13
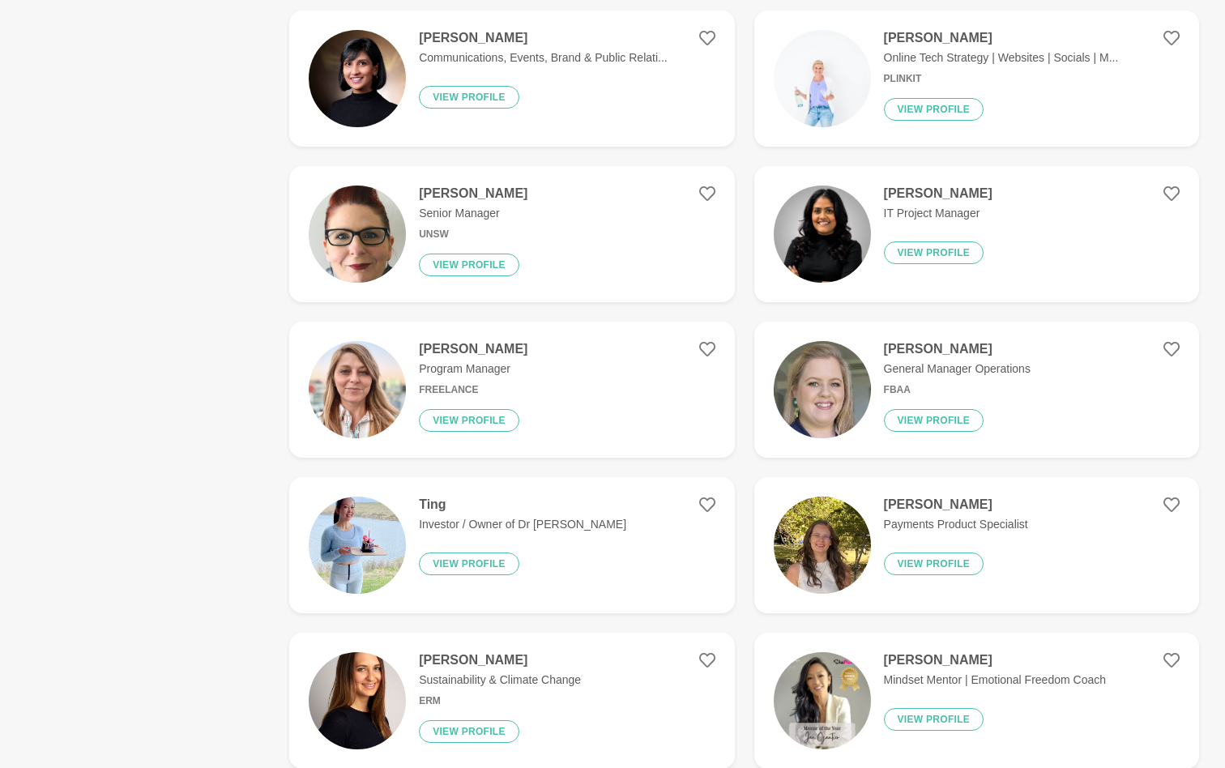
scroll to position [773, 0]
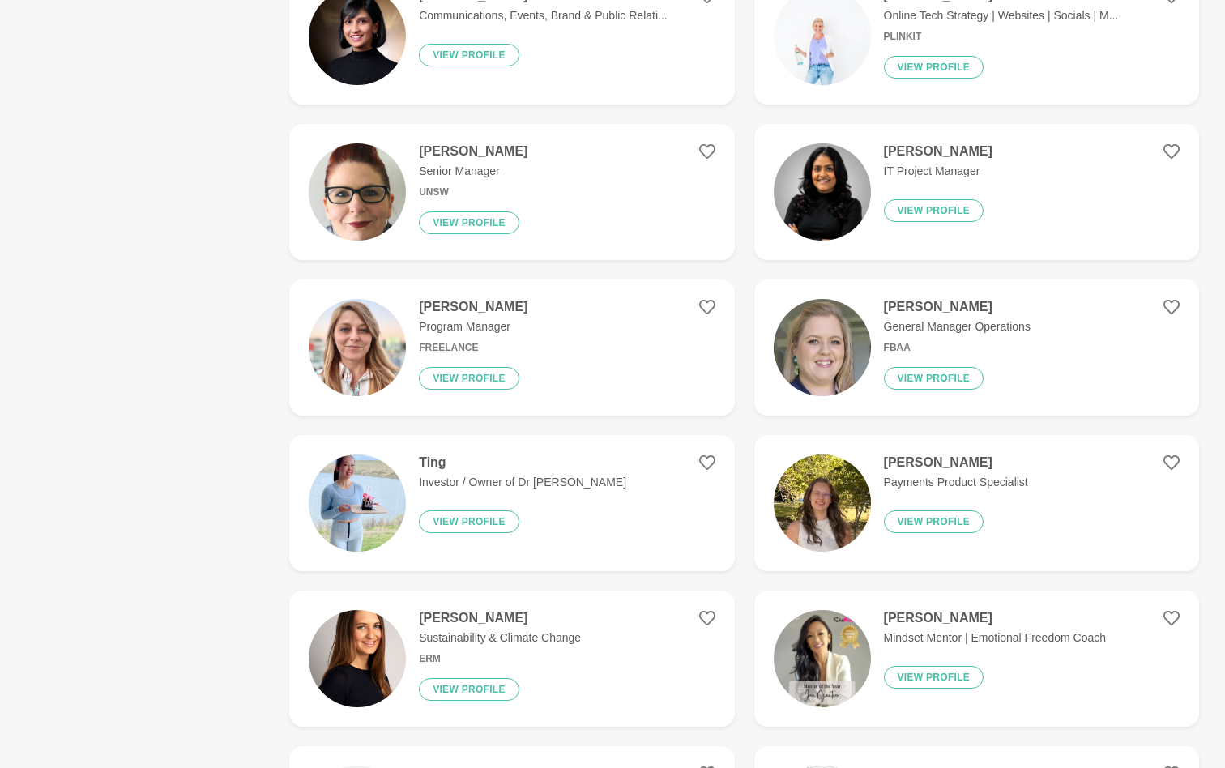
click at [874, 299] on div "[PERSON_NAME] General Manager Operations FBAA View profile" at bounding box center [951, 347] width 160 height 97
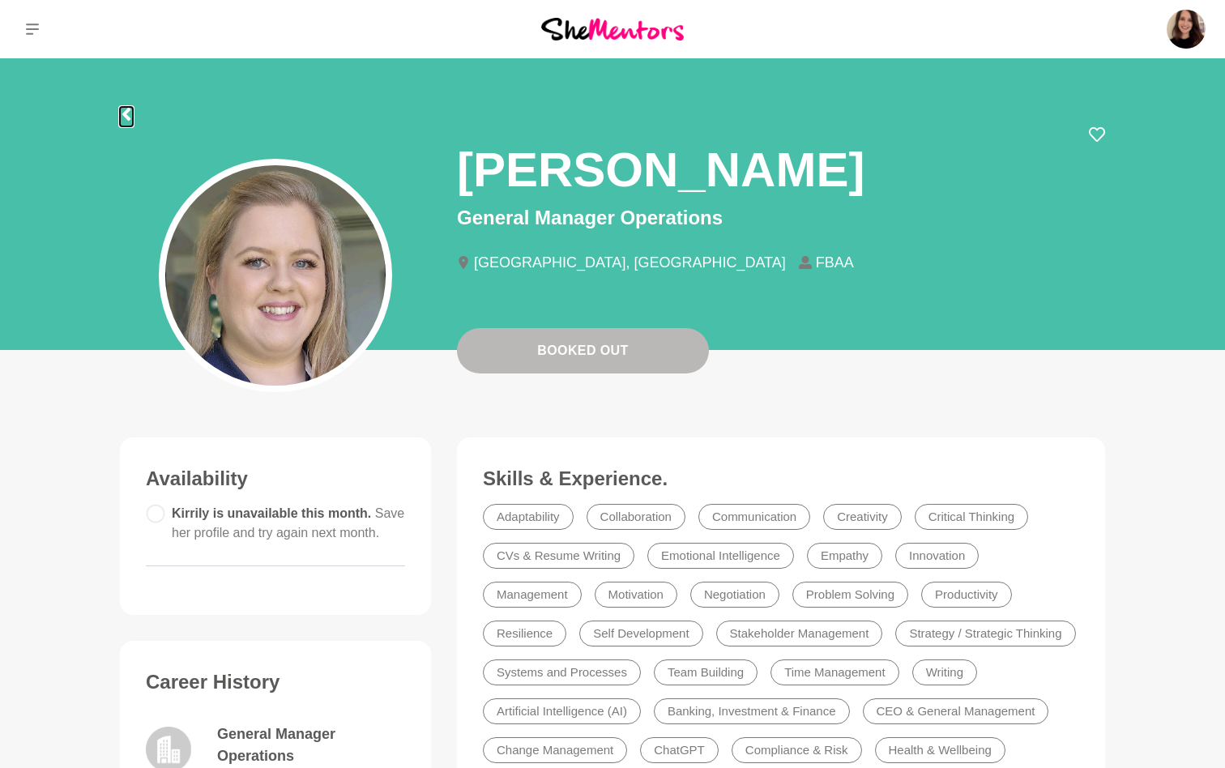
click at [129, 113] on icon at bounding box center [126, 114] width 13 height 13
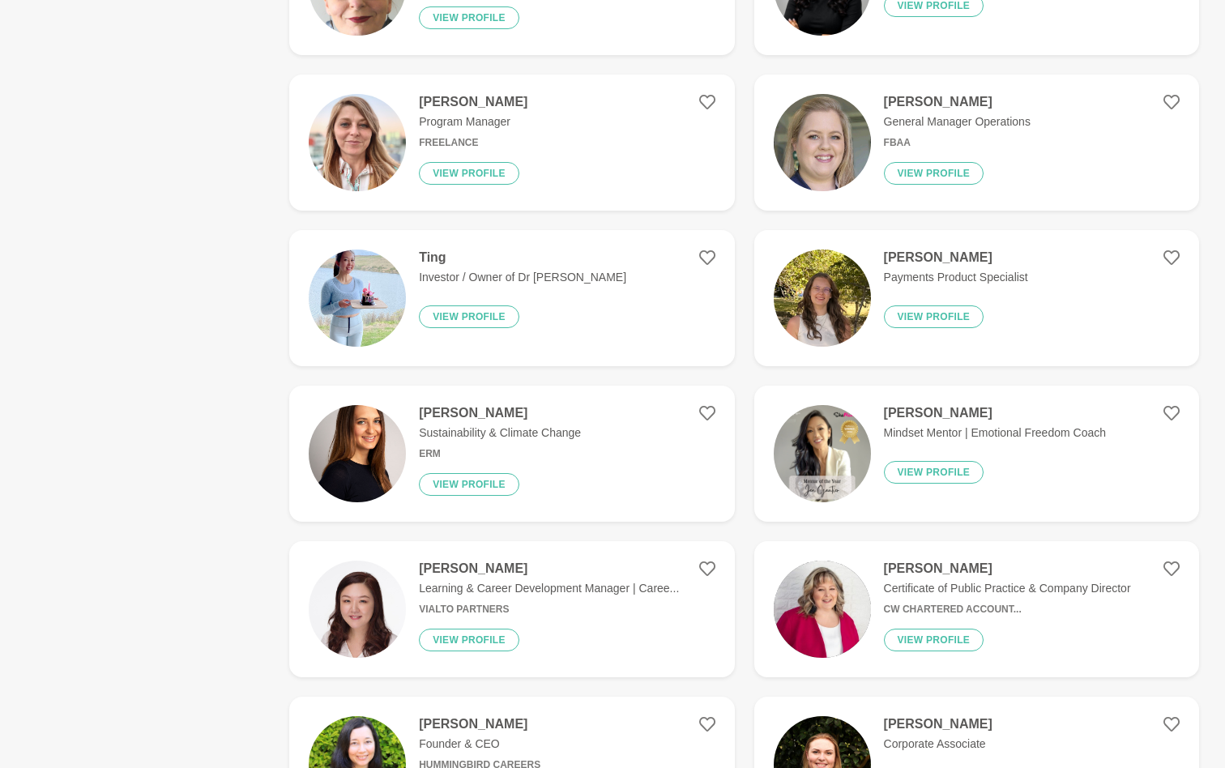
scroll to position [1089, 0]
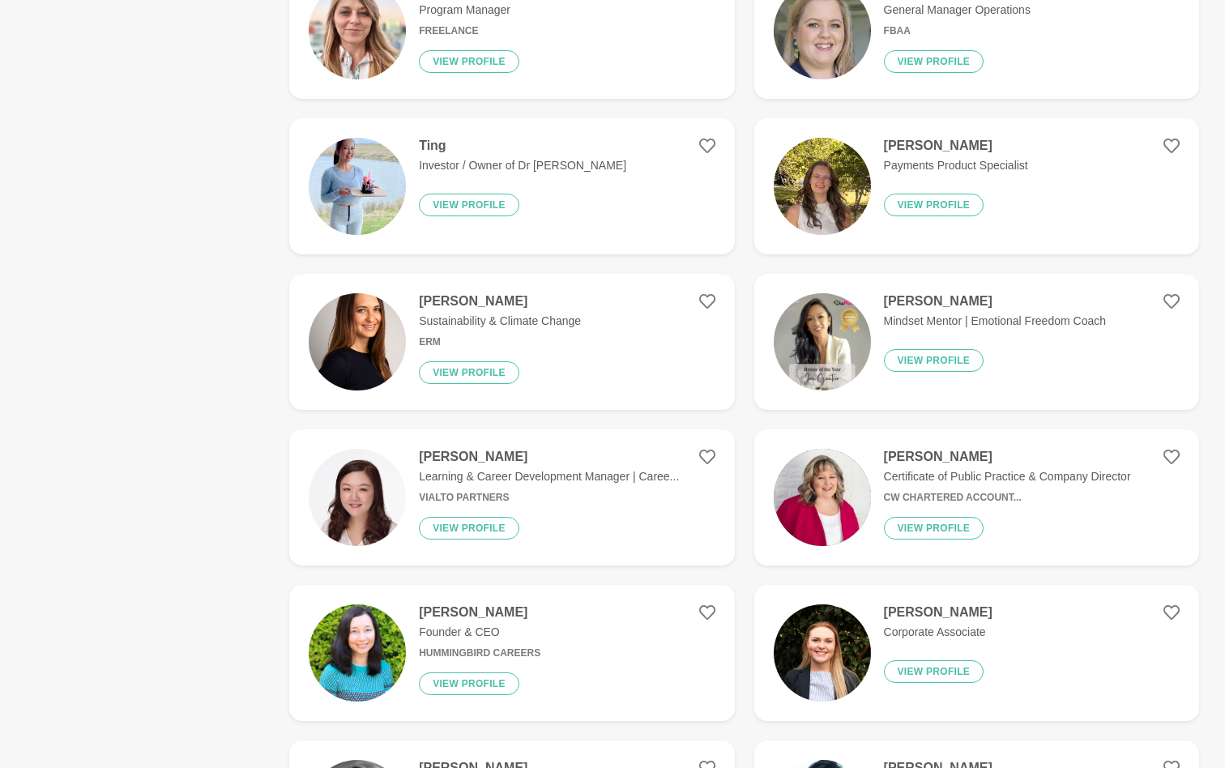
click at [587, 286] on figure "[PERSON_NAME] Sustainability & Climate Change ERM View profile" at bounding box center [511, 342] width 445 height 136
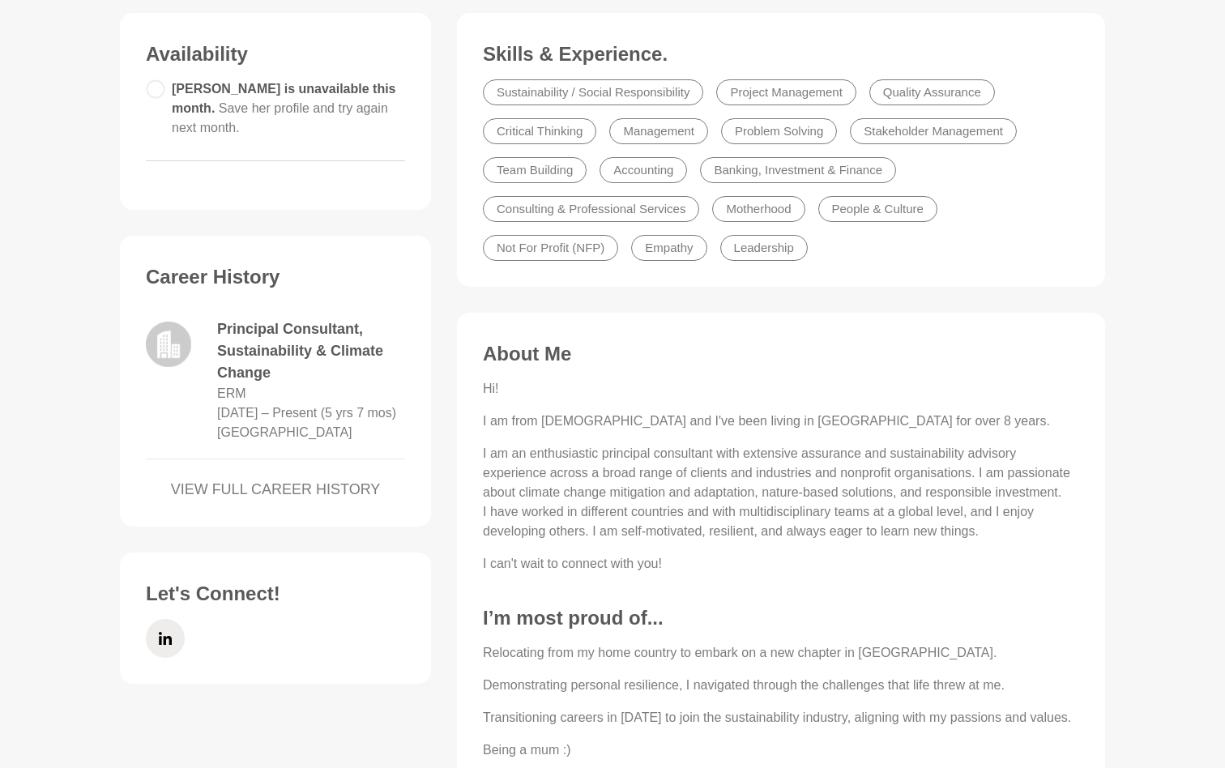
scroll to position [453, 0]
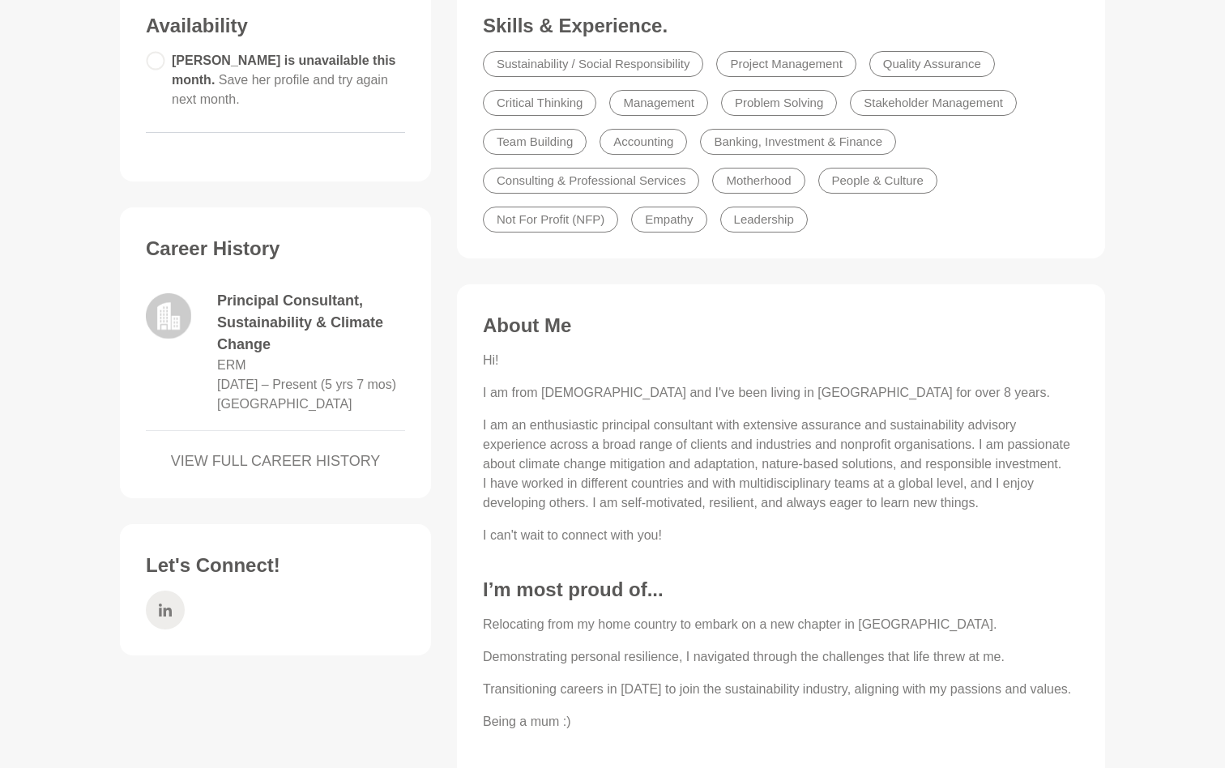
click at [165, 615] on icon at bounding box center [165, 609] width 13 height 13
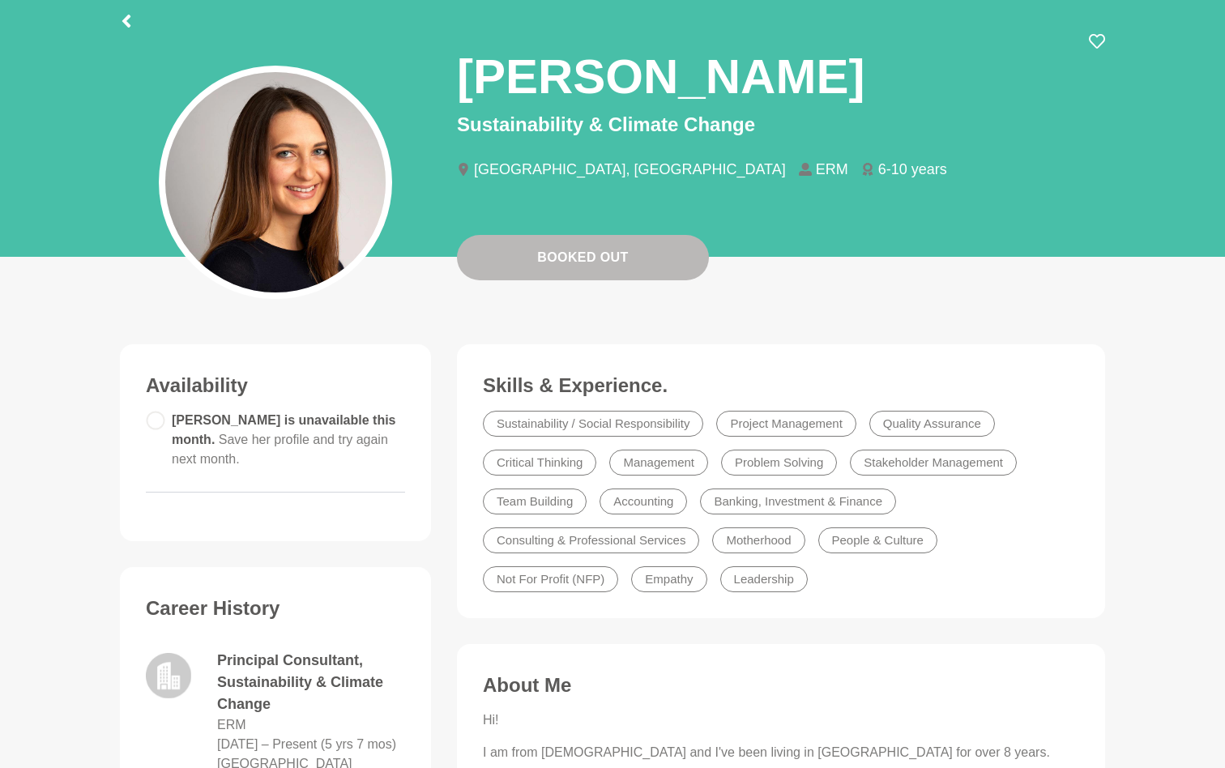
scroll to position [0, 0]
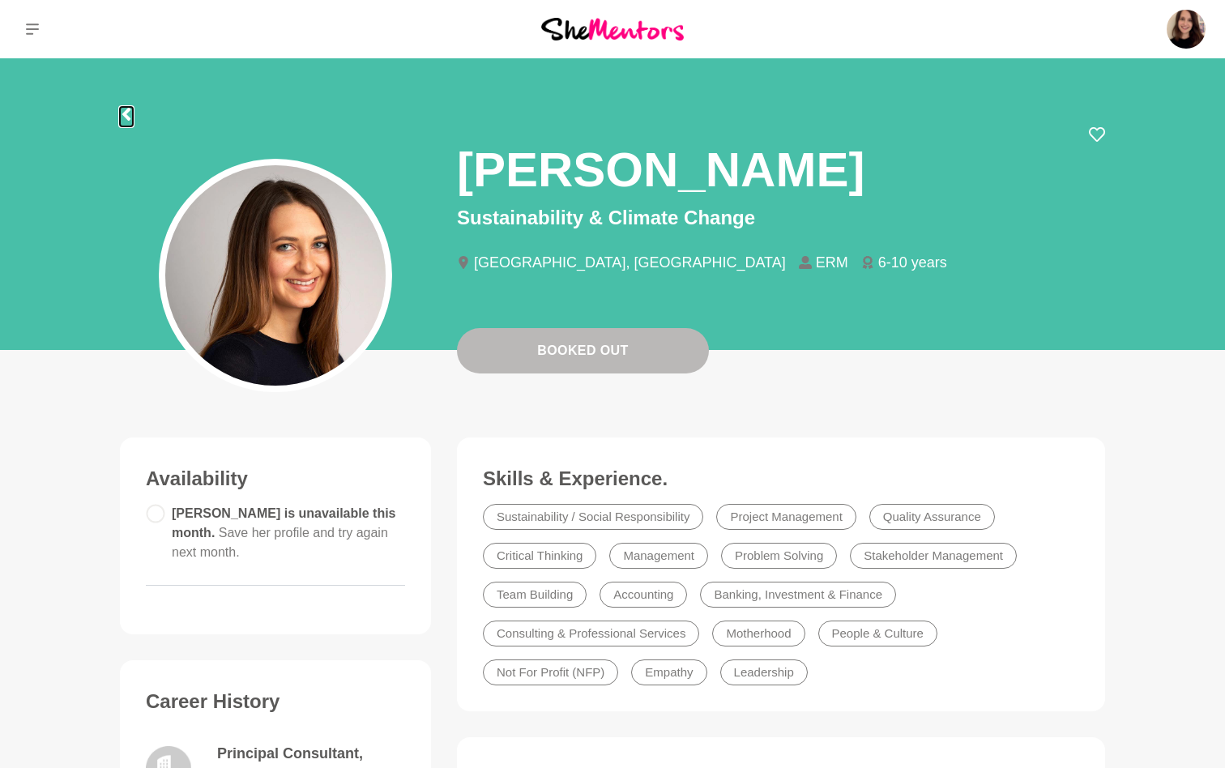
click at [126, 115] on icon at bounding box center [126, 114] width 8 height 13
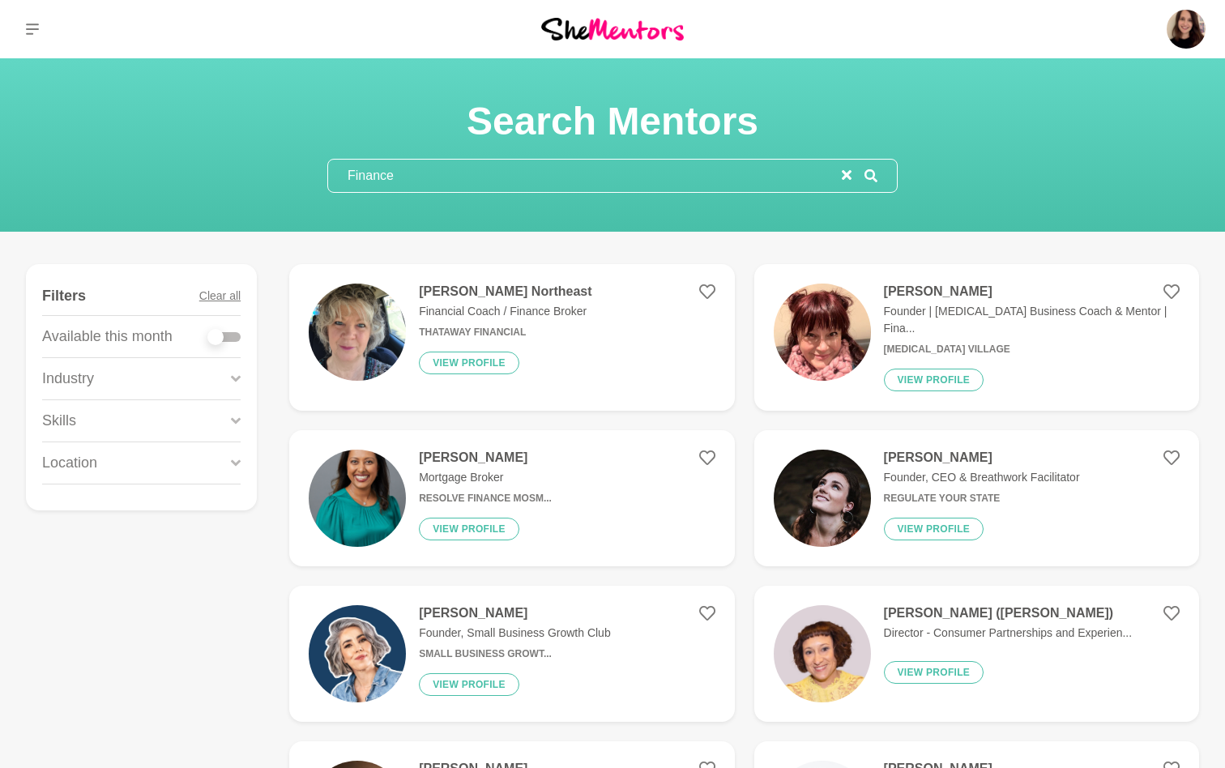
click at [420, 175] on input "Finance" at bounding box center [585, 176] width 514 height 32
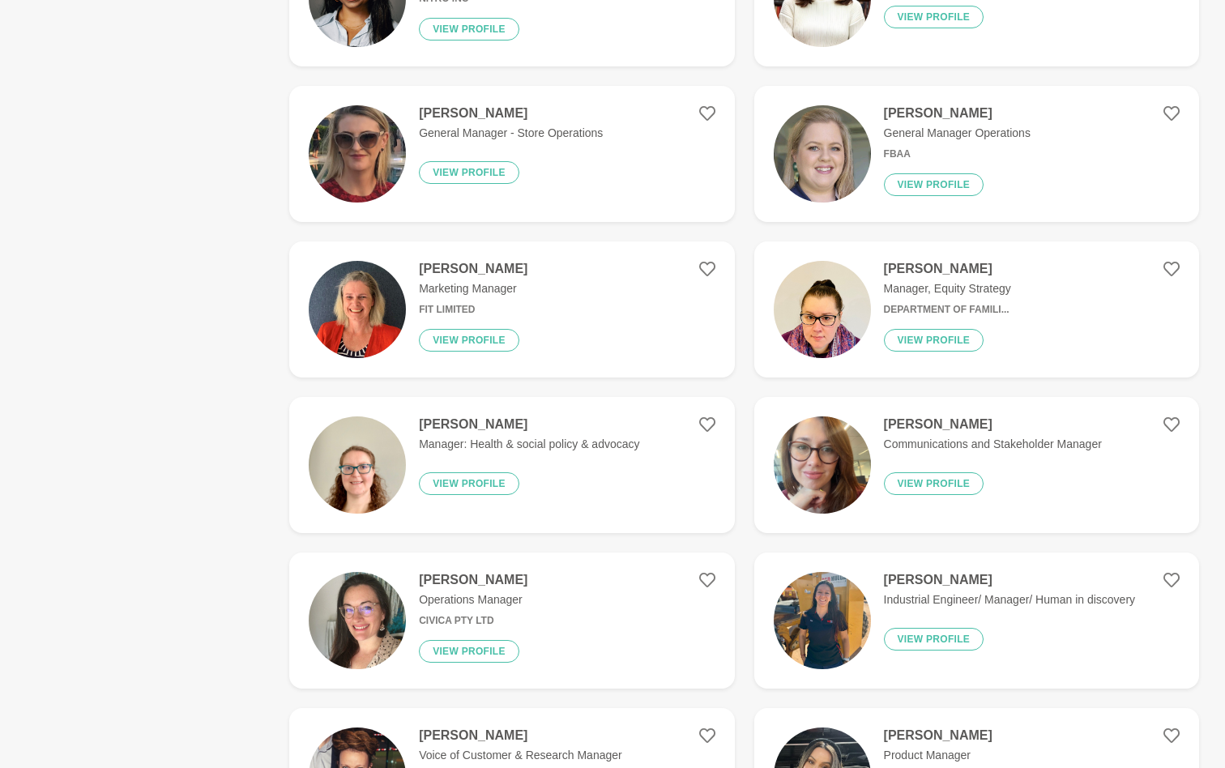
scroll to position [1999, 0]
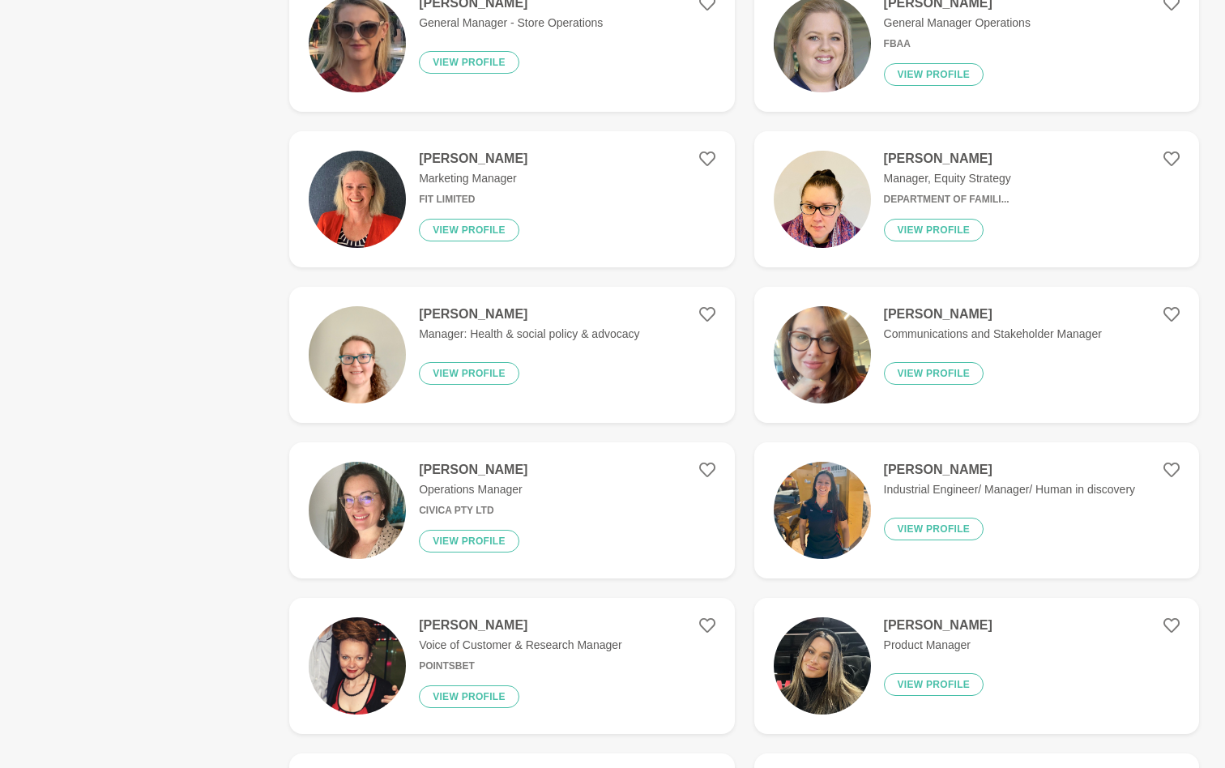
type input "manager"
click at [853, 189] on img at bounding box center [822, 199] width 97 height 97
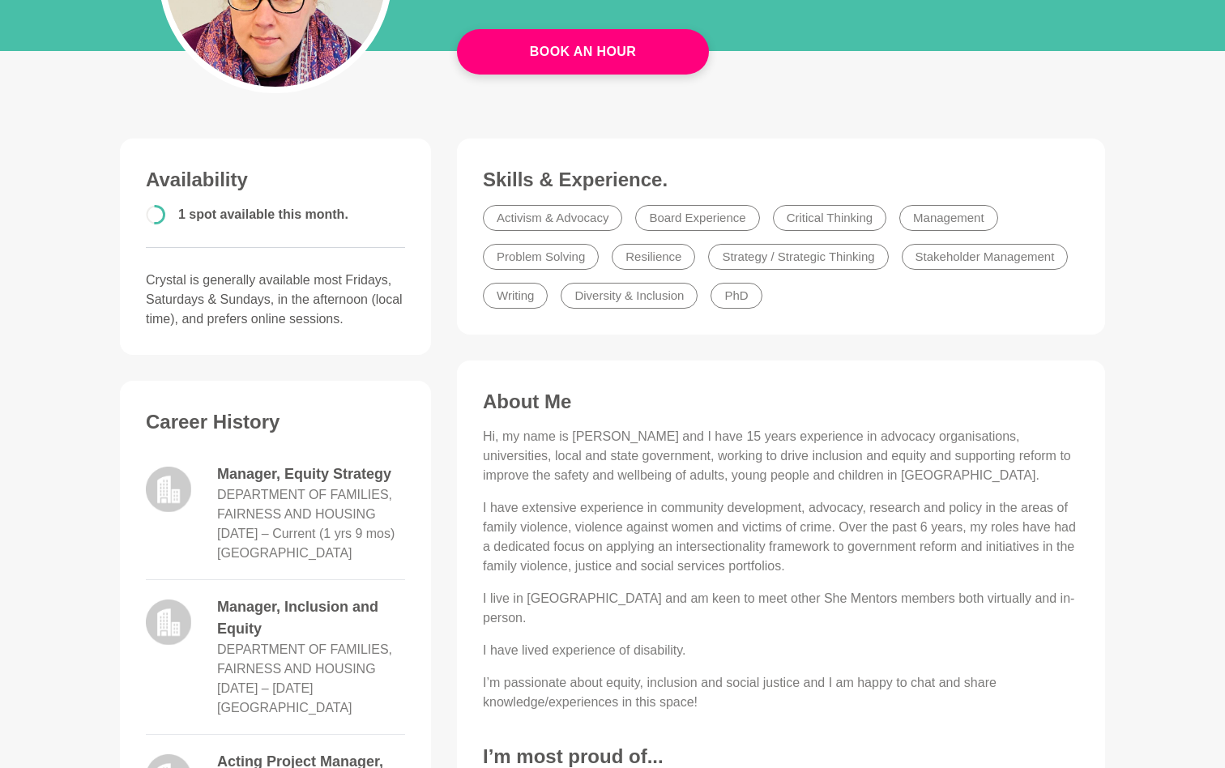
scroll to position [164, 0]
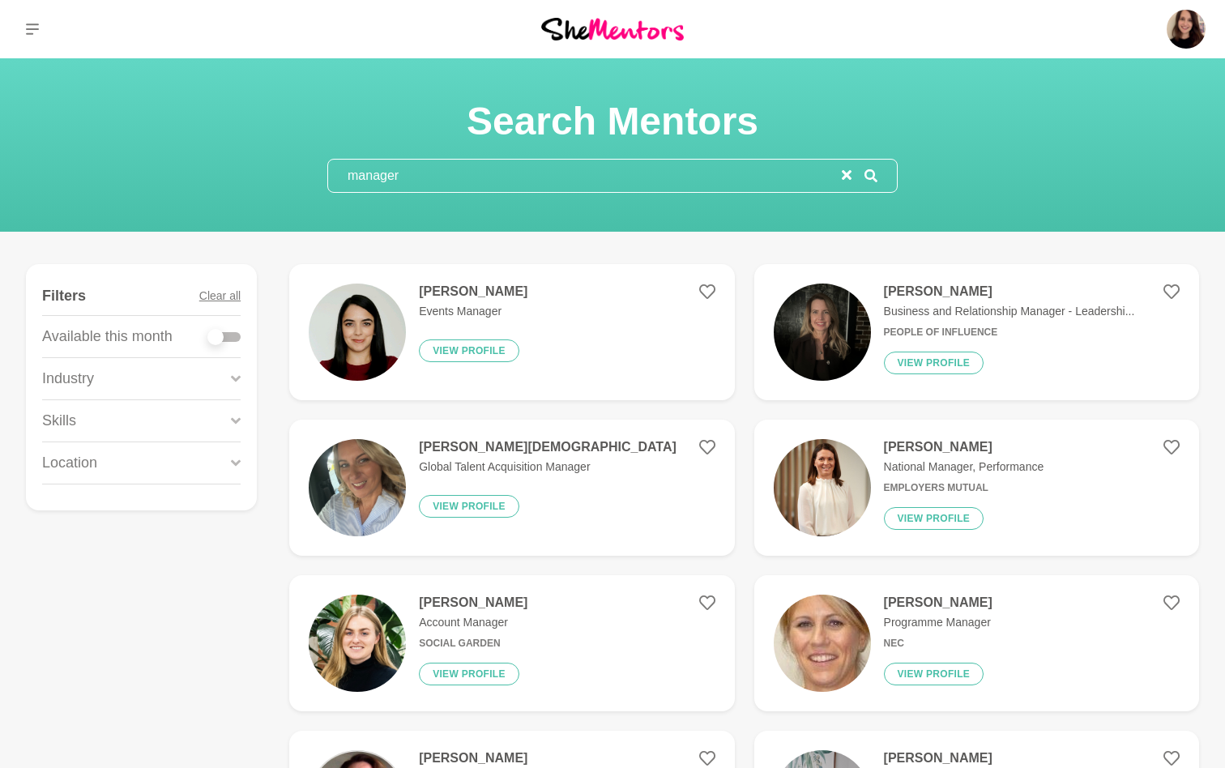
click at [502, 171] on input "manager" at bounding box center [585, 176] width 514 height 32
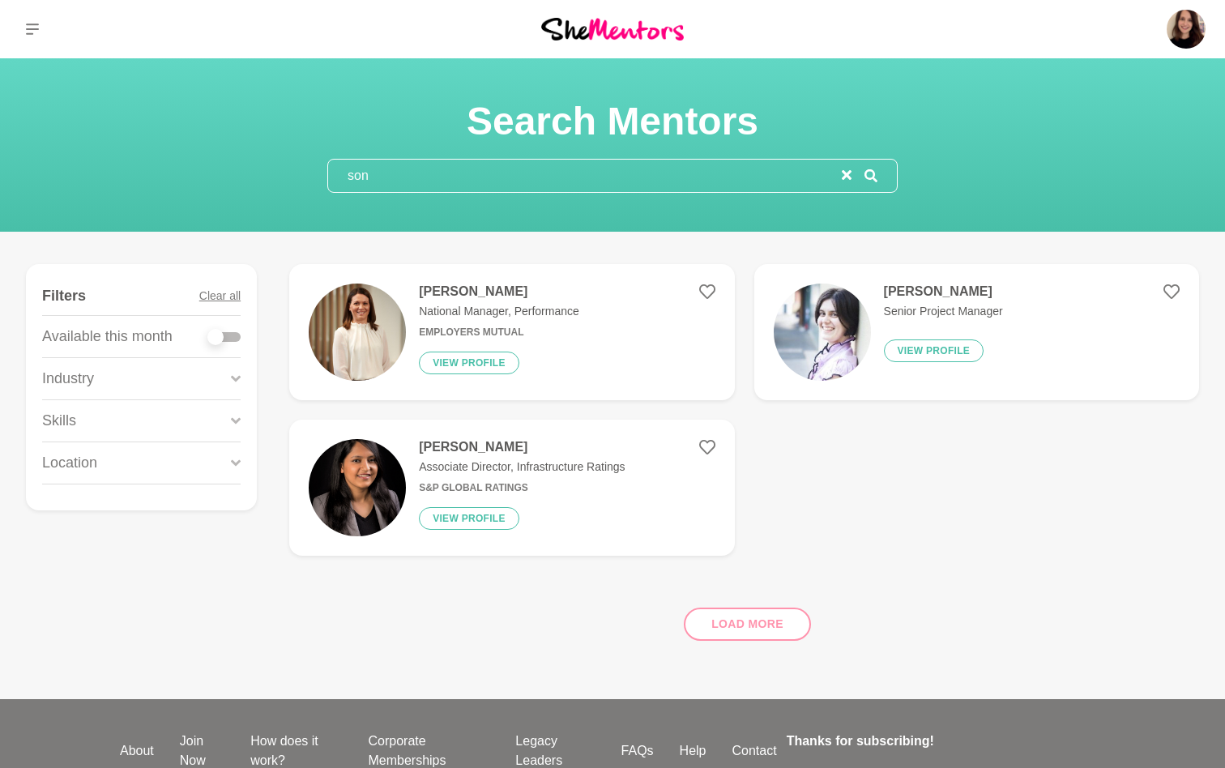
type input "son"
click at [481, 330] on h6 "Employers Mutual" at bounding box center [499, 332] width 160 height 12
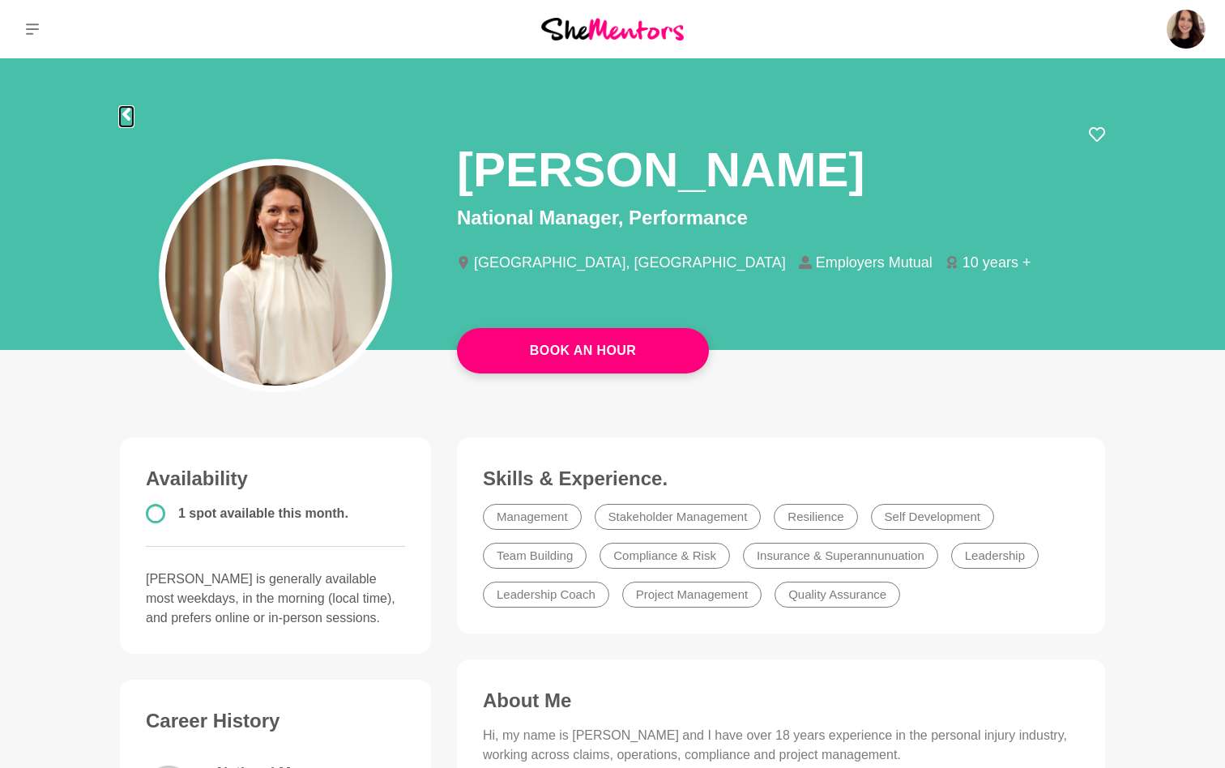
click at [130, 111] on icon at bounding box center [126, 114] width 13 height 13
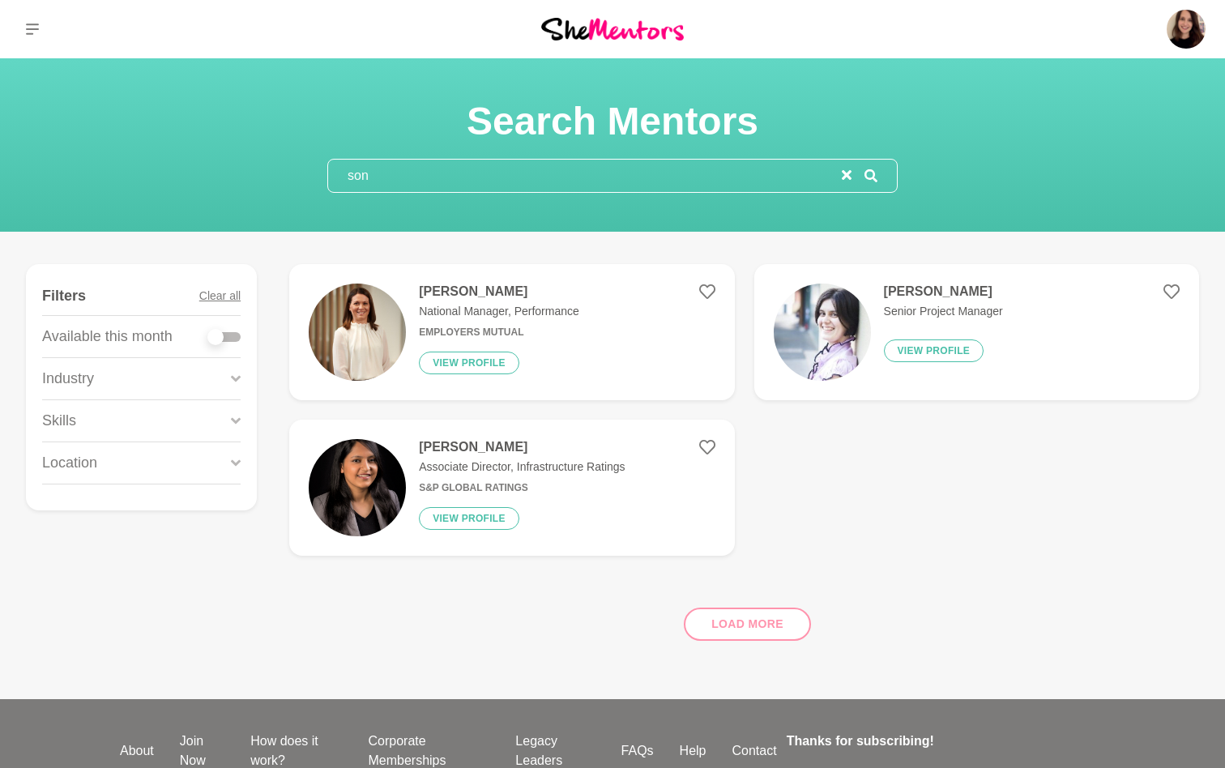
click at [430, 467] on p "Associate Director, Infrastructure Ratings" at bounding box center [522, 466] width 206 height 17
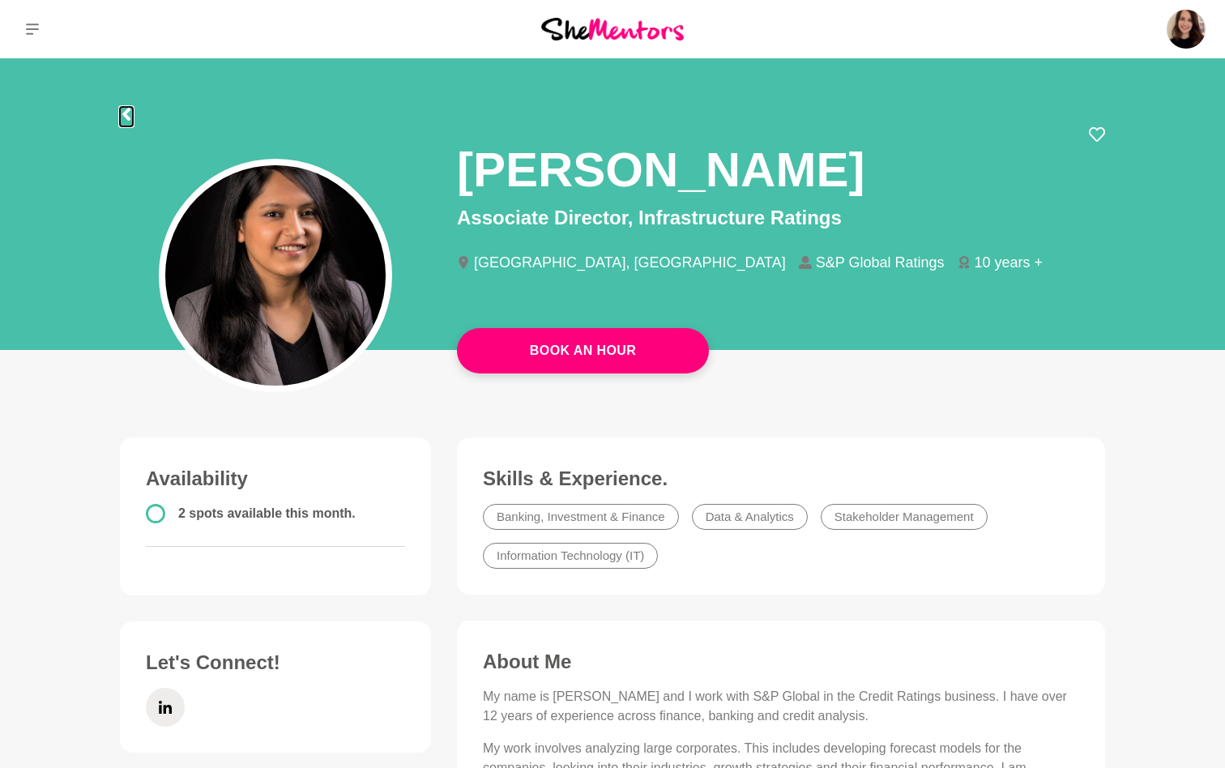
click at [125, 110] on icon at bounding box center [126, 114] width 13 height 13
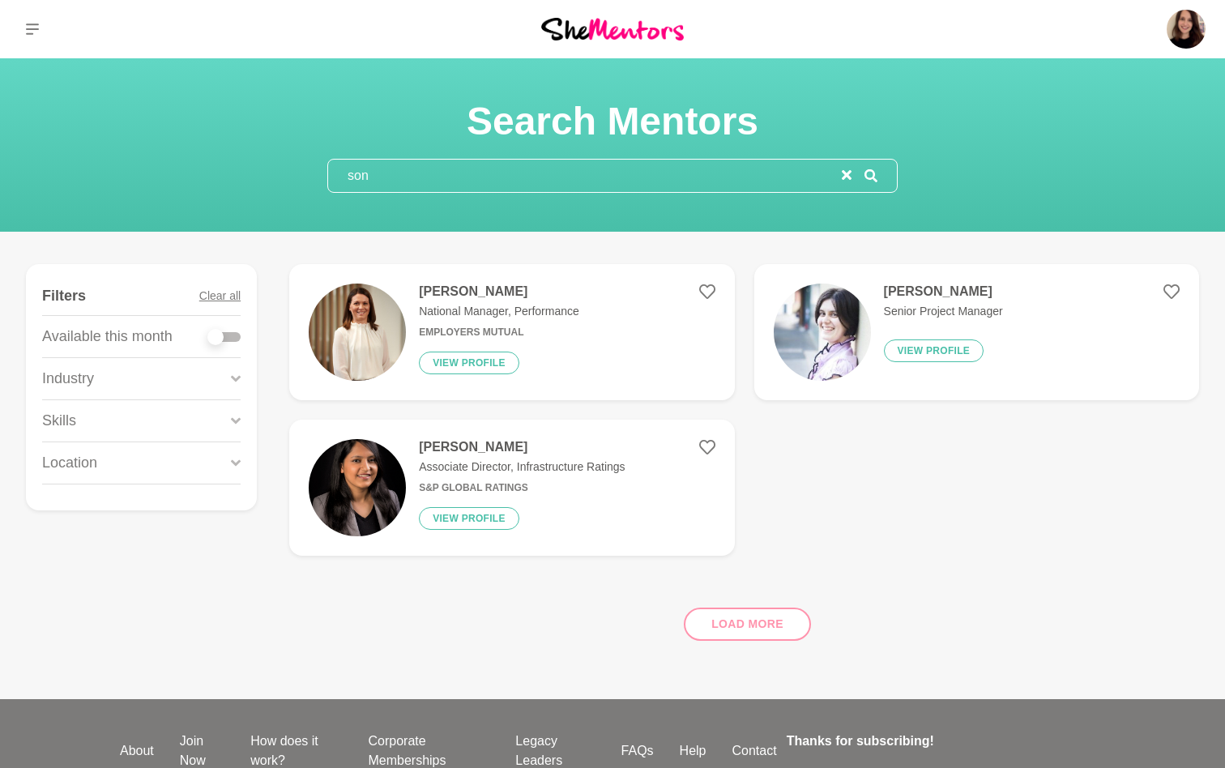
click at [392, 168] on input "son" at bounding box center [585, 176] width 514 height 32
click at [393, 168] on input "son" at bounding box center [585, 176] width 514 height 32
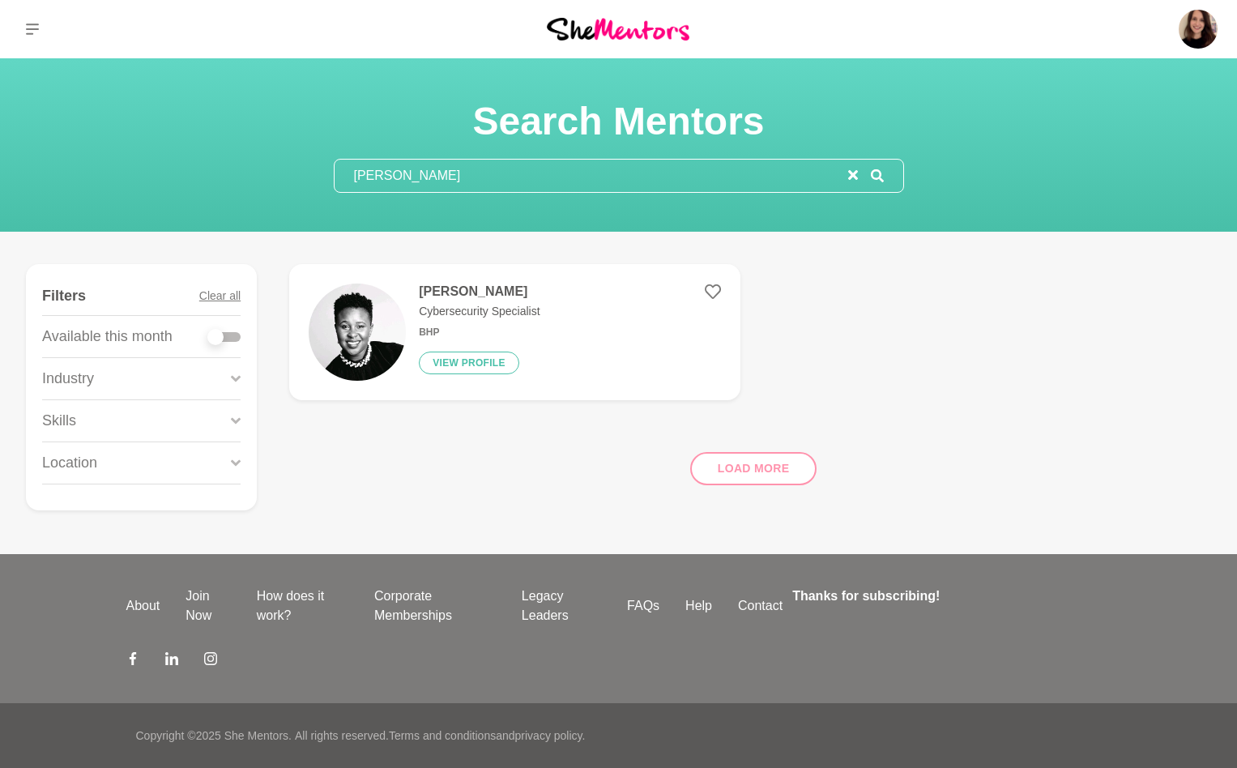
type input "[PERSON_NAME]"
click at [445, 311] on p "Cybersecurity Specialist" at bounding box center [479, 311] width 121 height 17
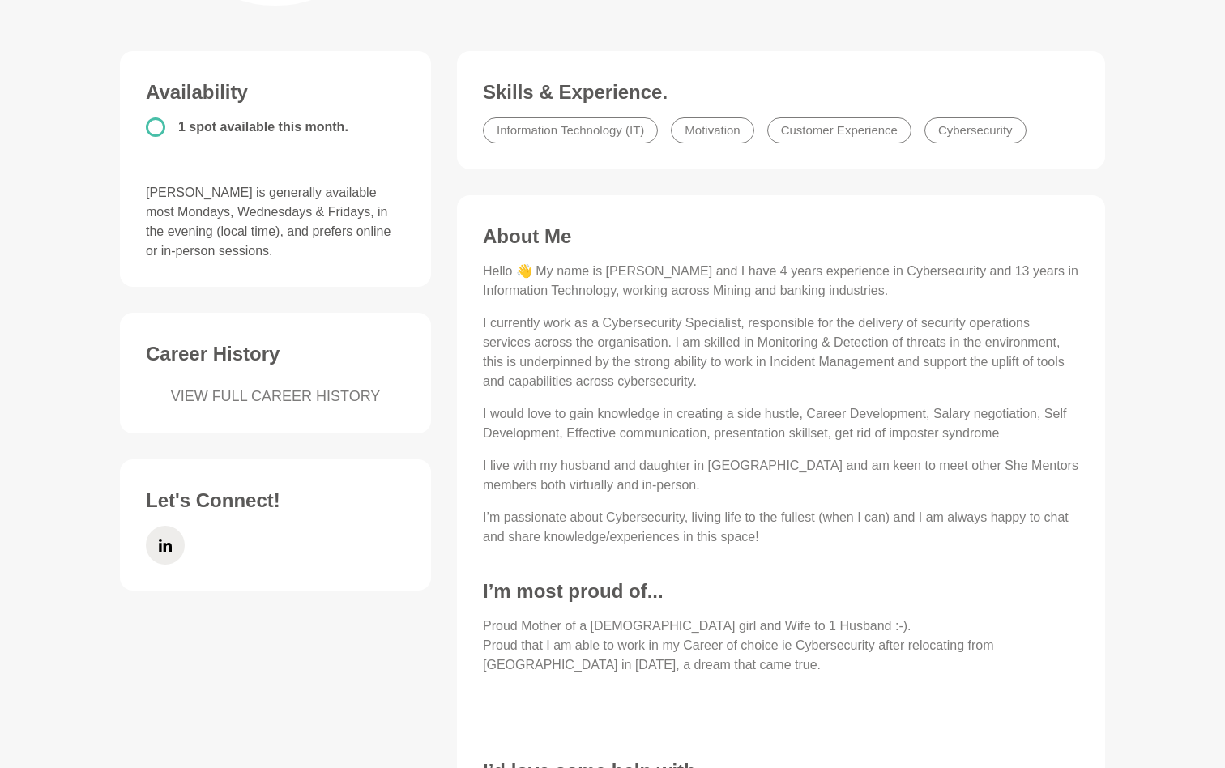
scroll to position [502, 0]
